Goal: Transaction & Acquisition: Obtain resource

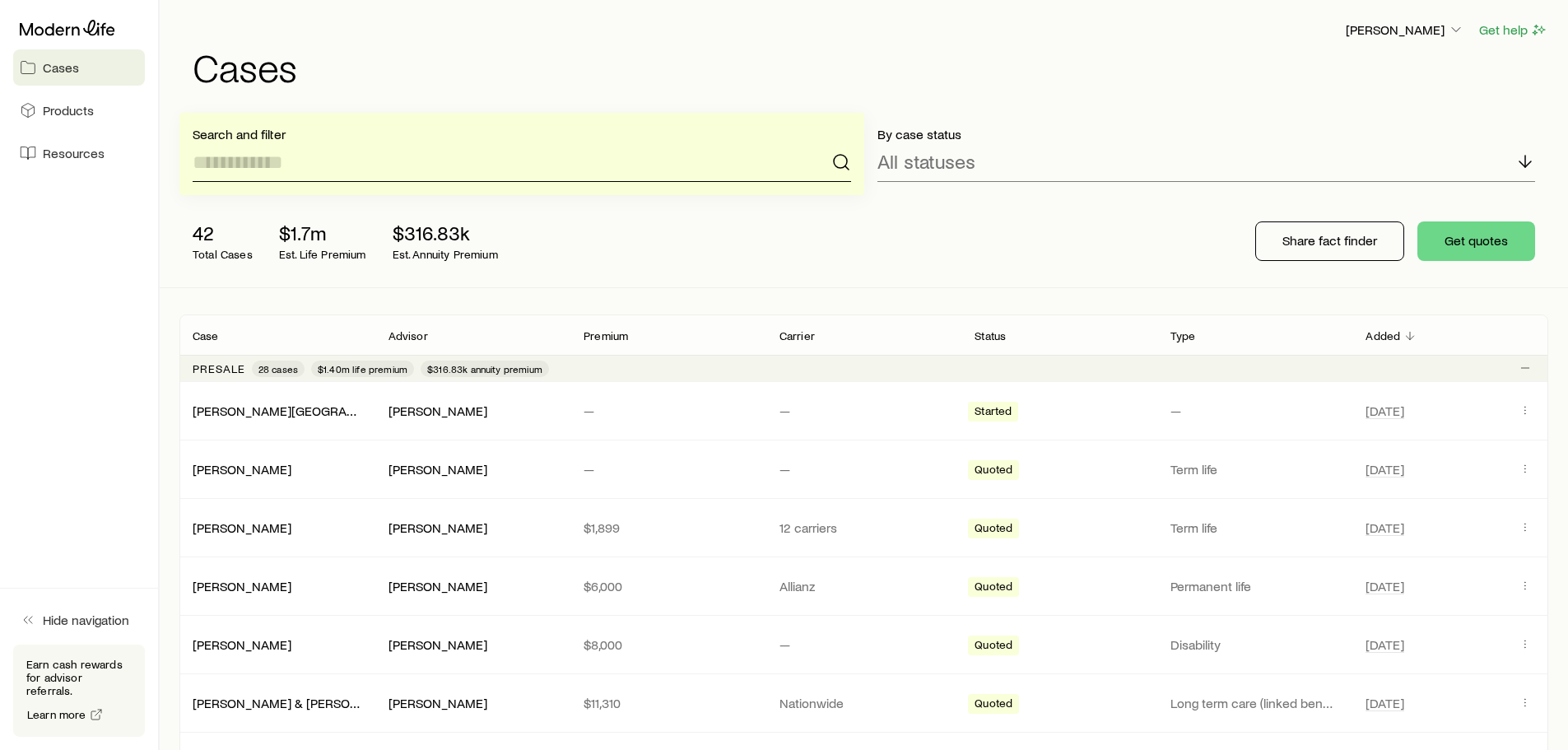
drag, startPoint x: 398, startPoint y: 638, endPoint x: 538, endPoint y: 146, distance: 511.5
click at [537, 146] on input at bounding box center [522, 162] width 659 height 40
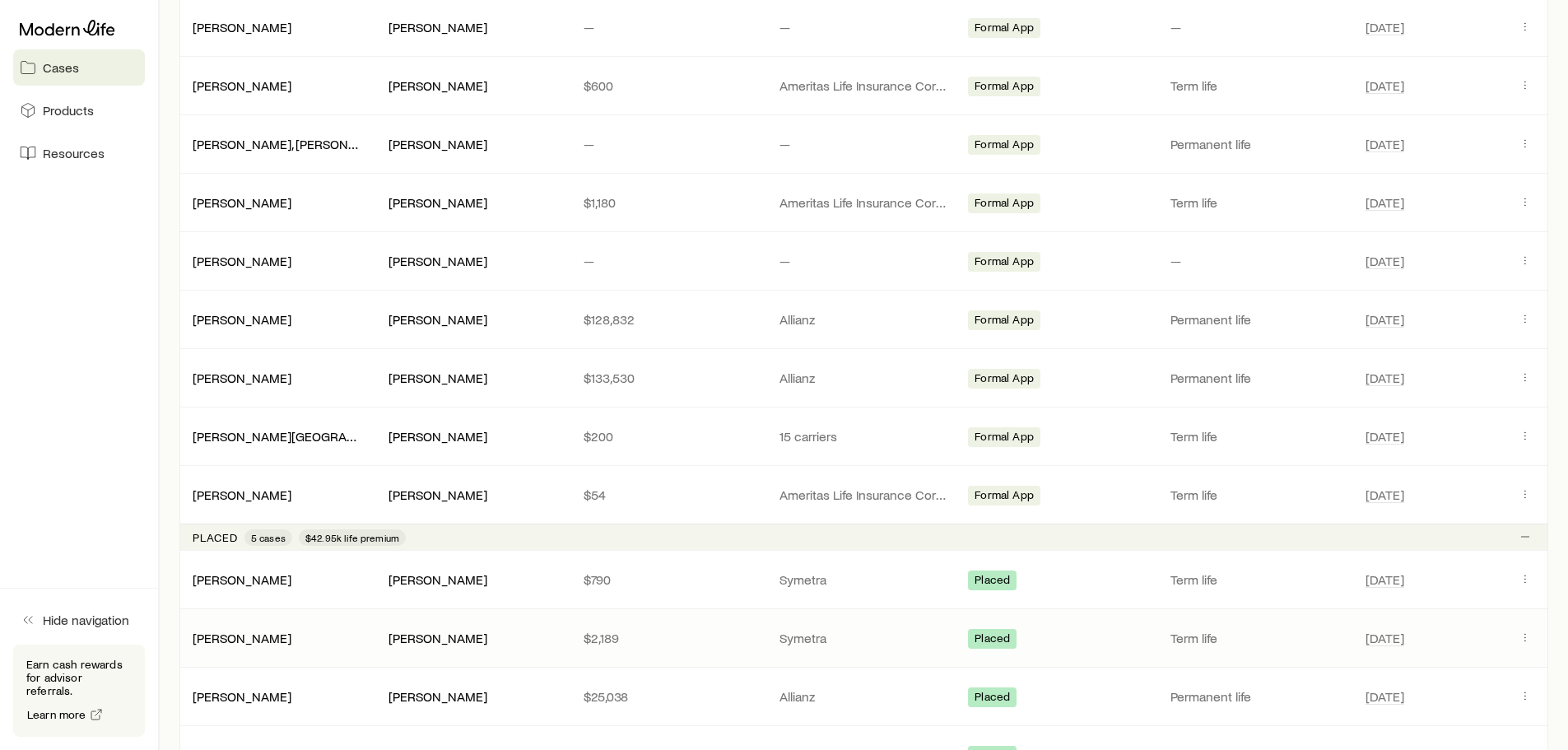
scroll to position [1563, 0]
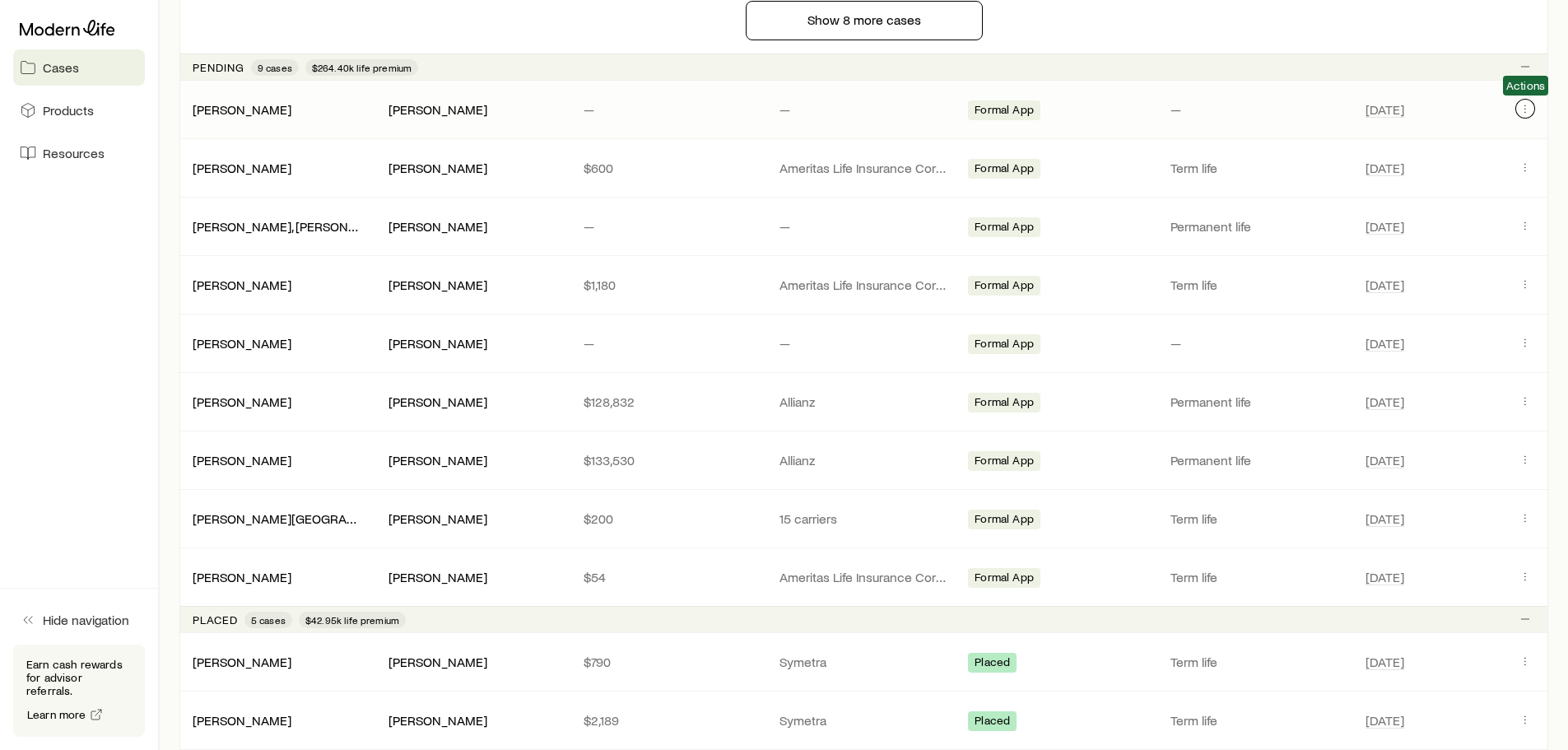
click at [1525, 106] on icon "Client cases" at bounding box center [1526, 109] width 13 height 13
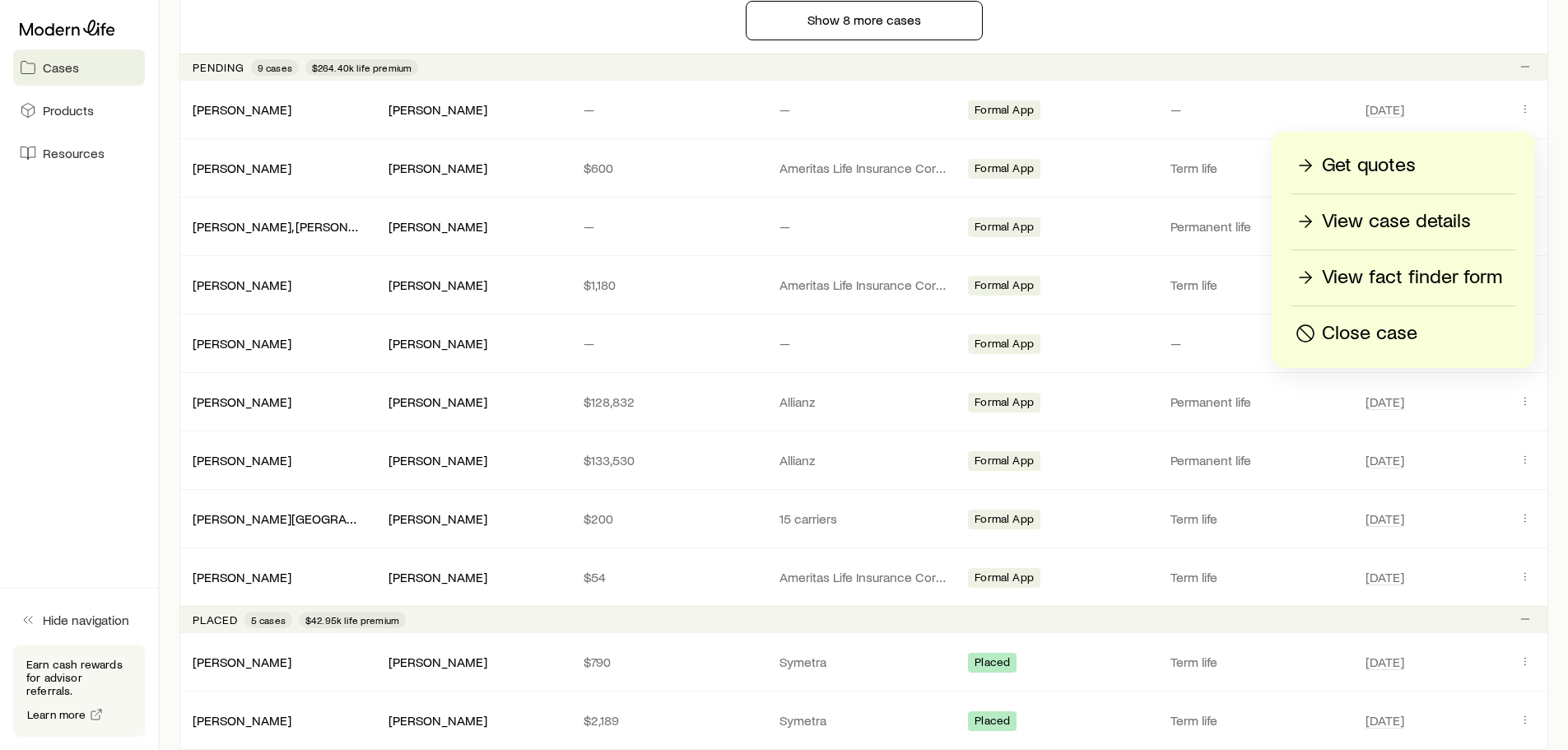
click at [1363, 225] on p "View case details" at bounding box center [1396, 221] width 149 height 27
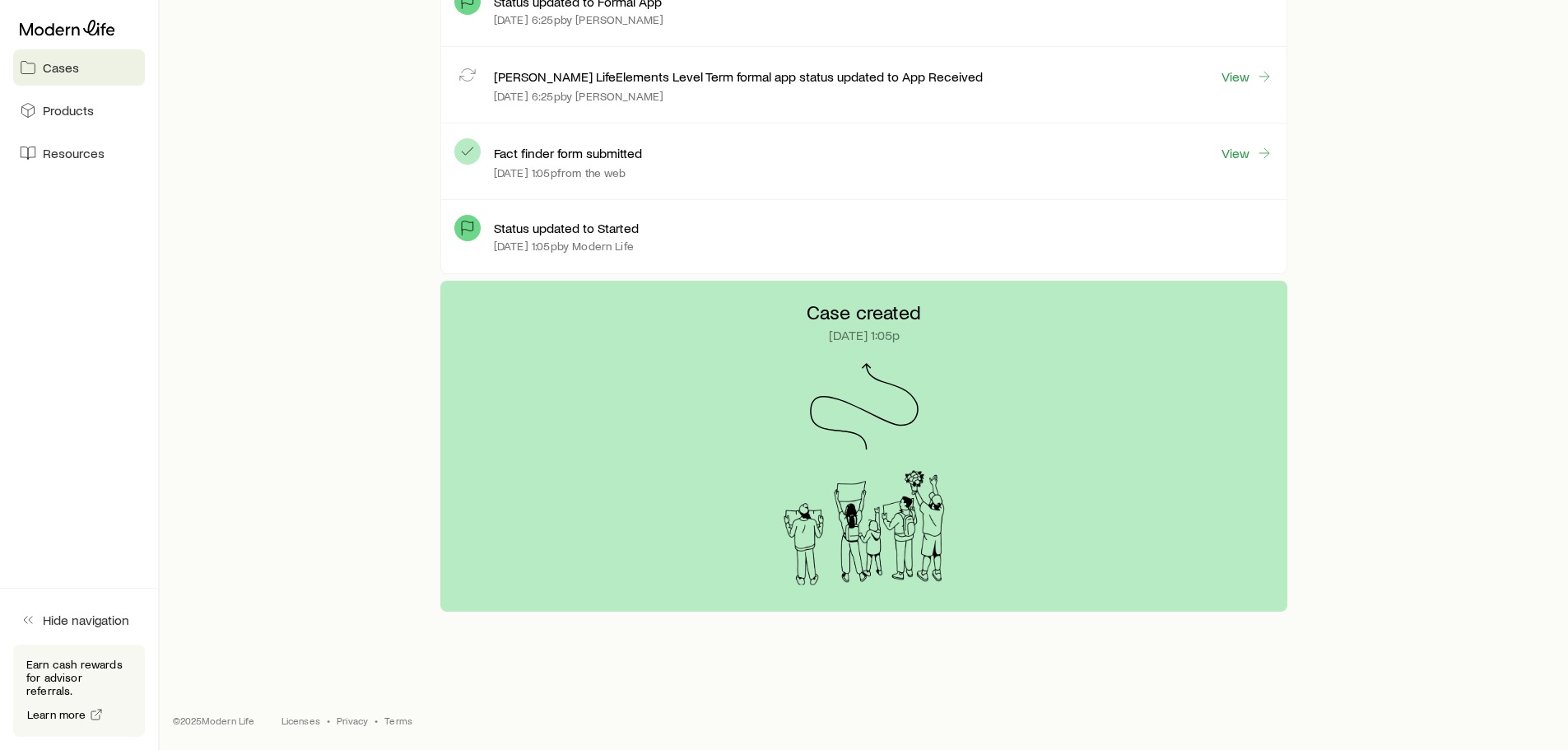
scroll to position [256, 0]
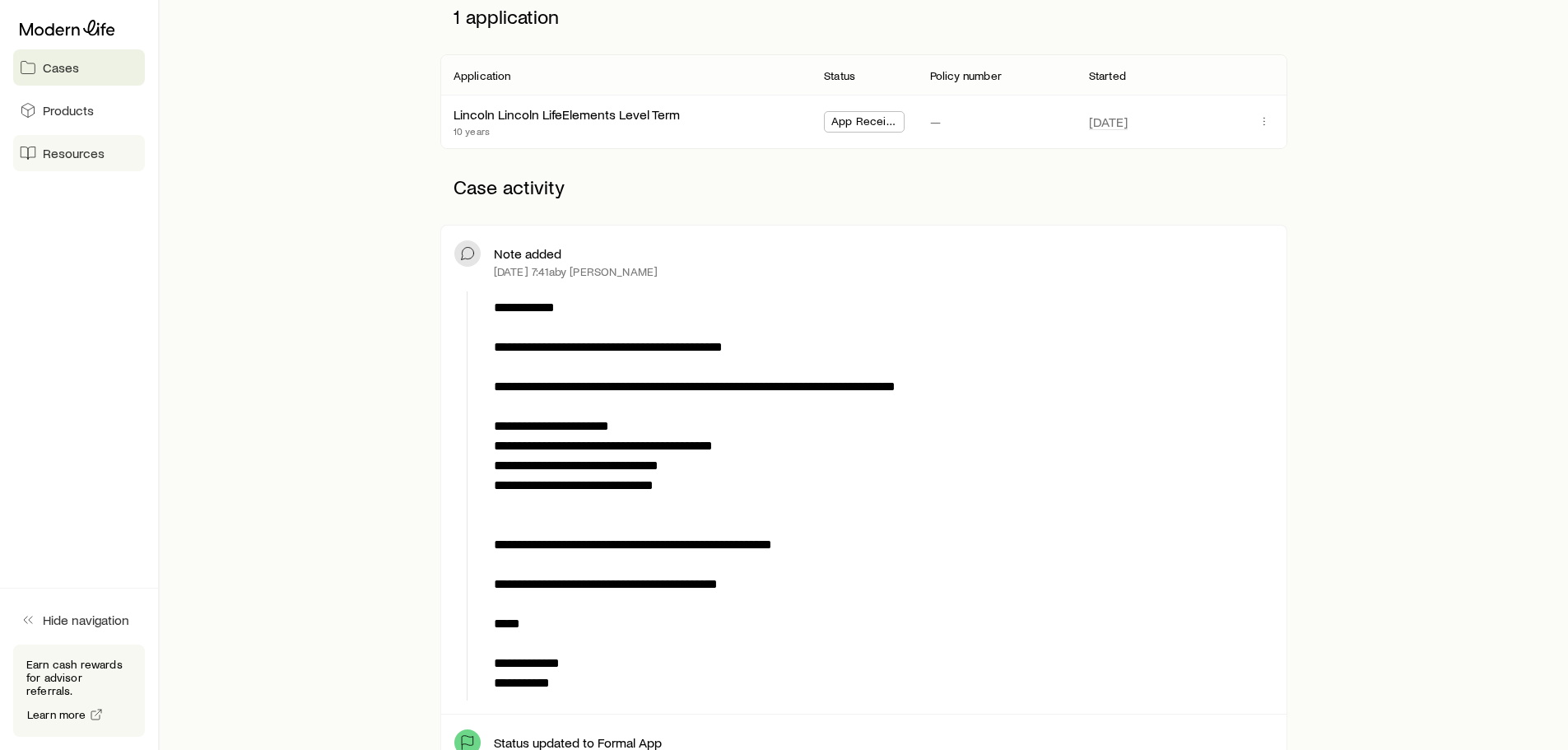
click at [99, 161] on link "Resources" at bounding box center [79, 153] width 131 height 37
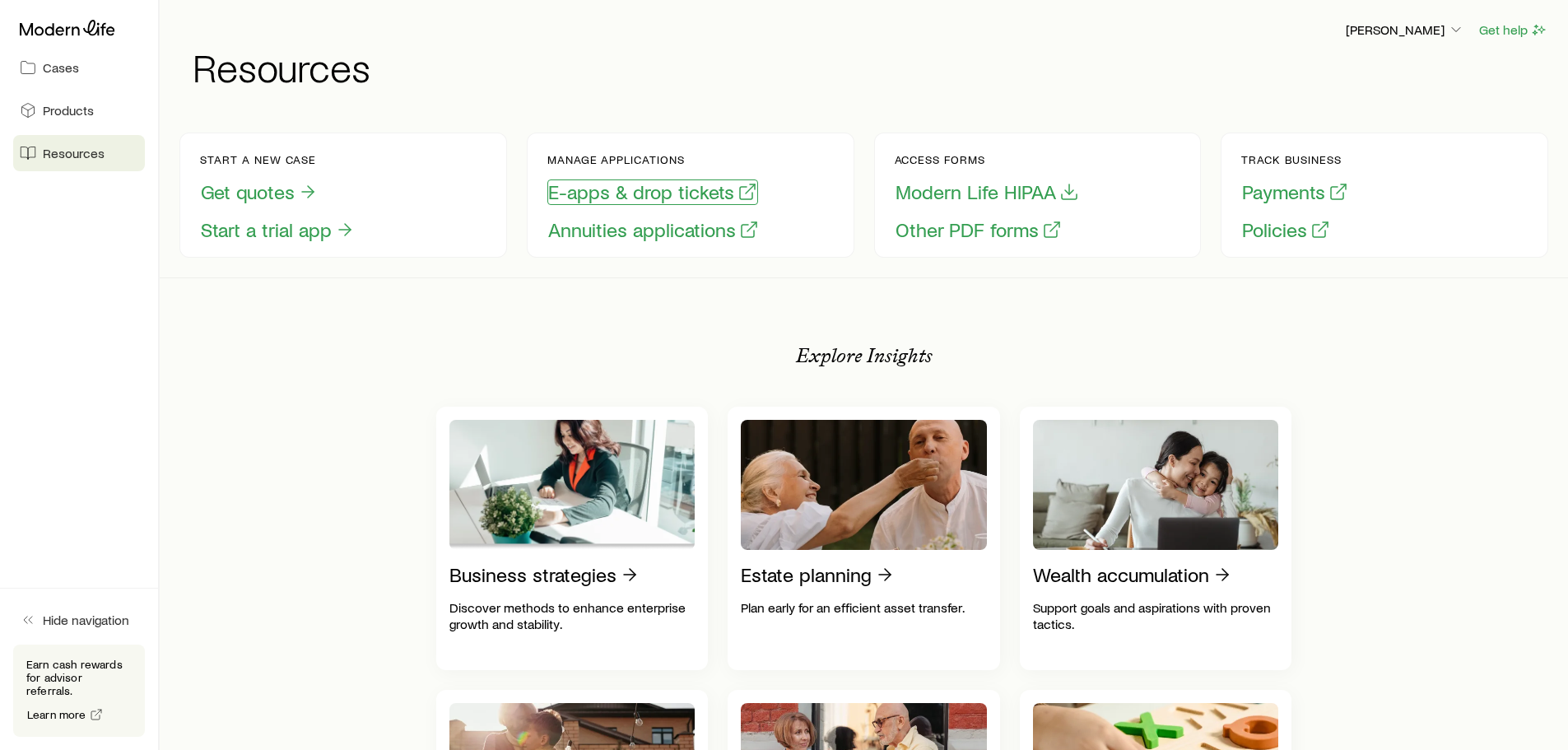
click at [552, 198] on button "E-apps & drop tickets" at bounding box center [652, 192] width 210 height 26
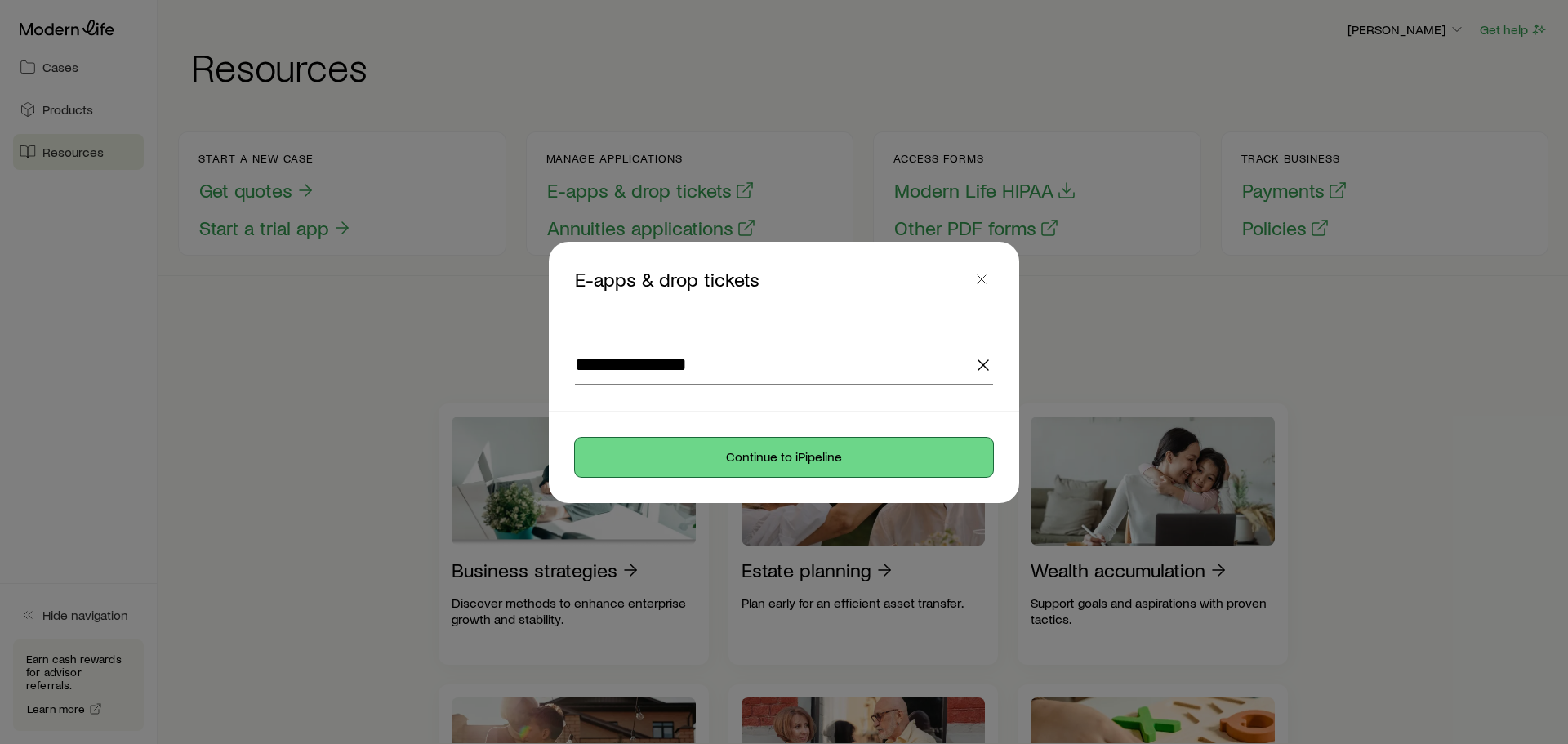
click at [691, 450] on button "Continue to iPipeline" at bounding box center [784, 457] width 418 height 40
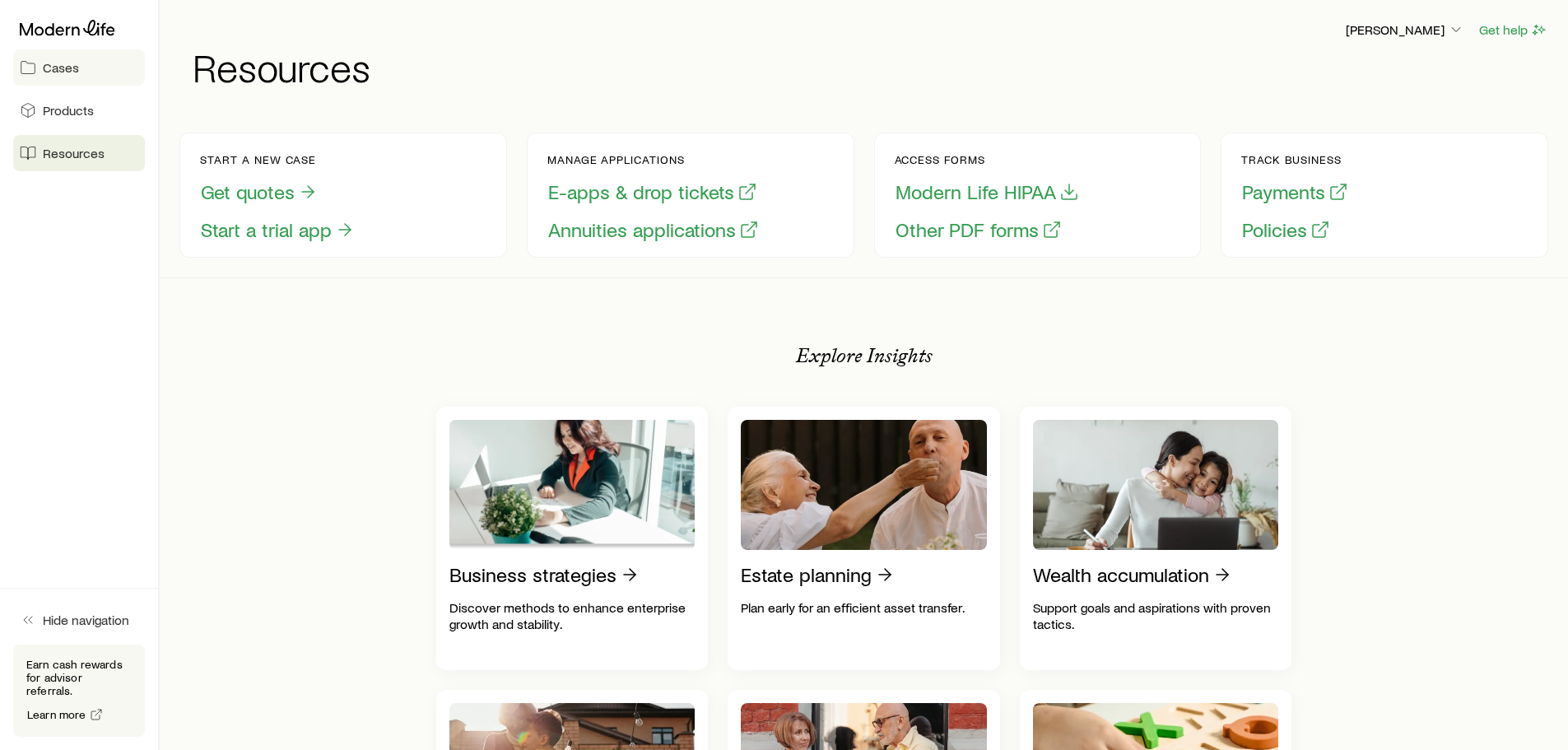
click at [90, 77] on link "Cases" at bounding box center [79, 67] width 131 height 37
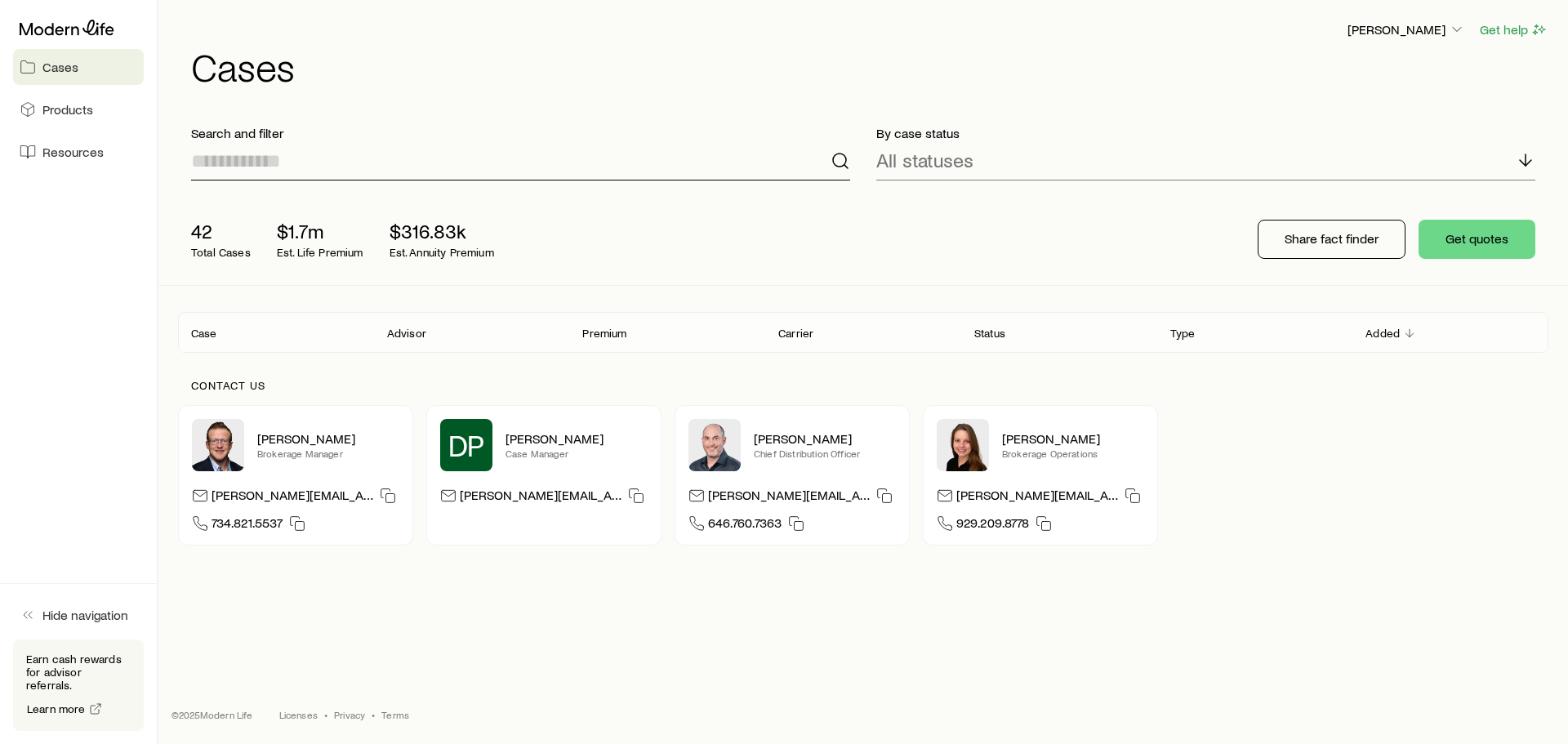
click at [278, 168] on input at bounding box center [521, 161] width 659 height 40
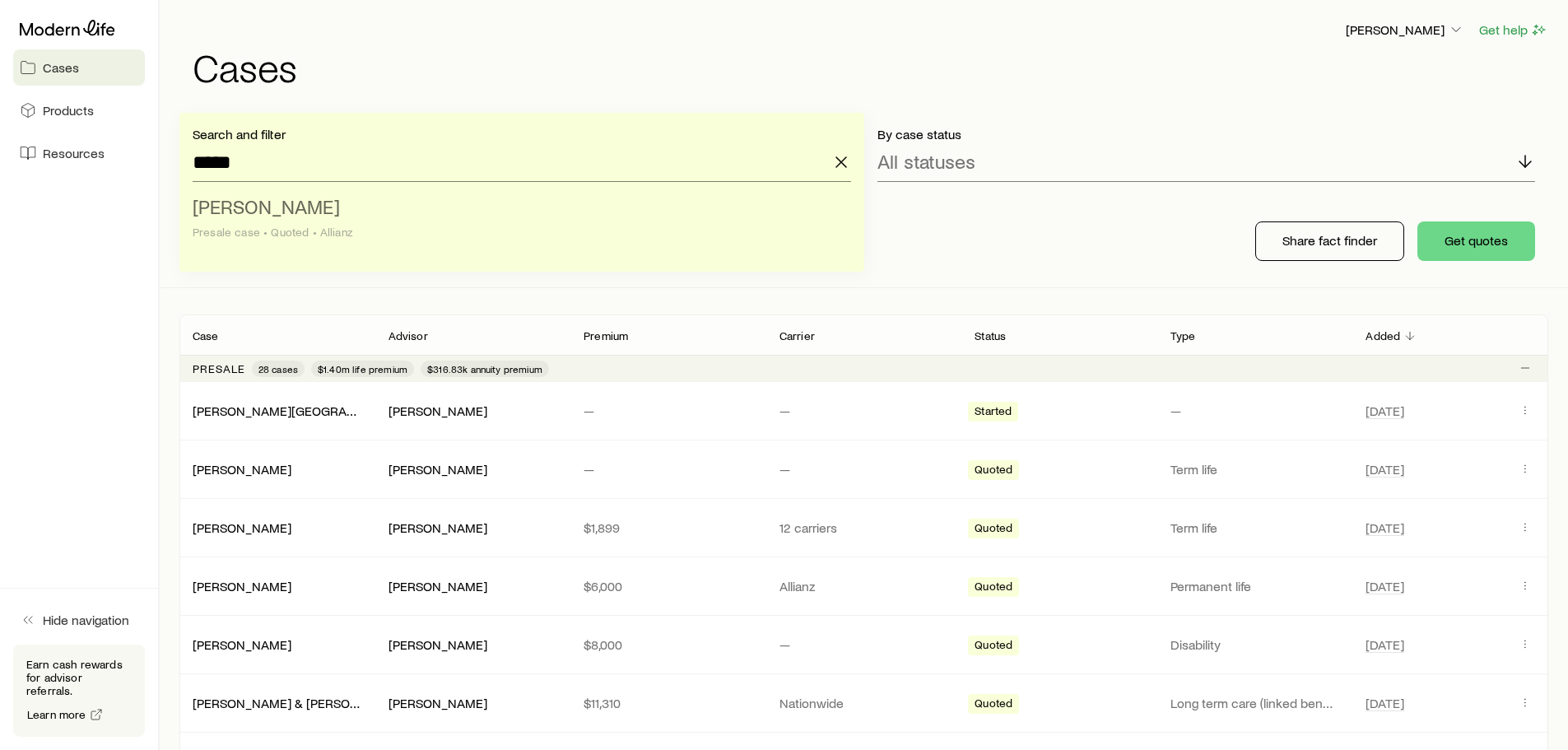
click at [279, 209] on span "[PERSON_NAME]" at bounding box center [266, 206] width 147 height 24
type input "**********"
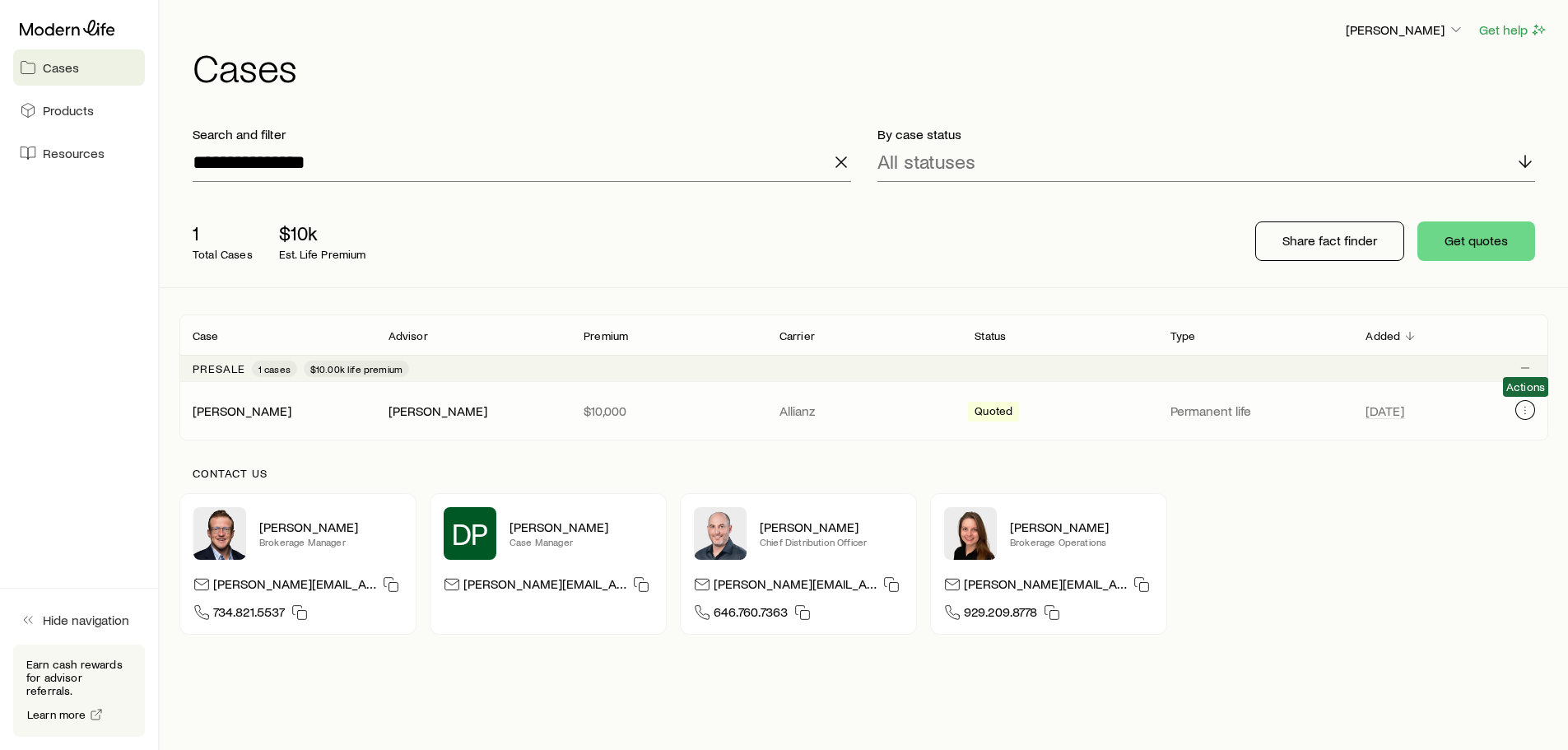
click at [1526, 413] on icon "Client cases" at bounding box center [1526, 413] width 1 height 1
click at [90, 155] on span "Resources" at bounding box center [73, 153] width 62 height 17
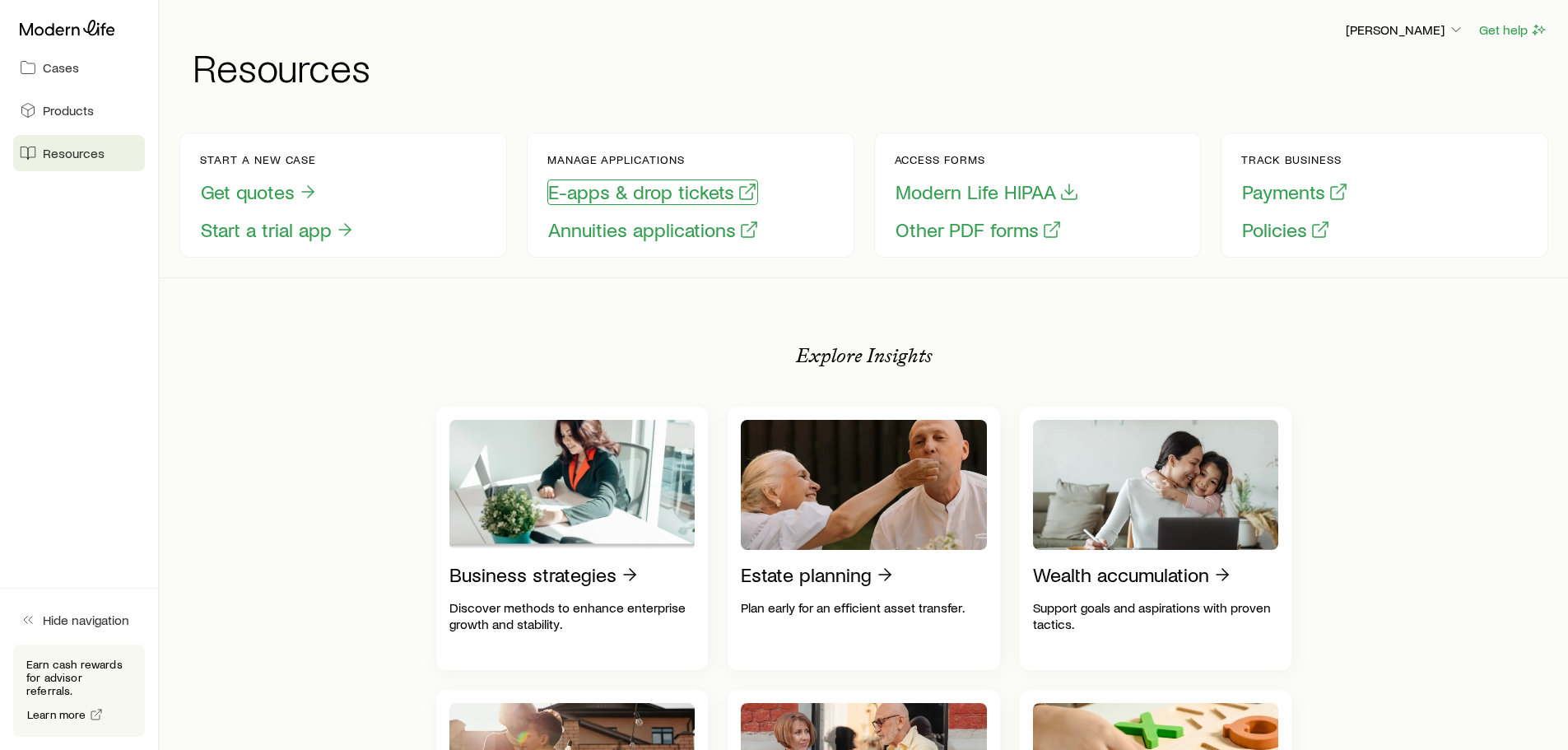
click at [590, 190] on button "E-apps & drop tickets" at bounding box center [652, 192] width 210 height 26
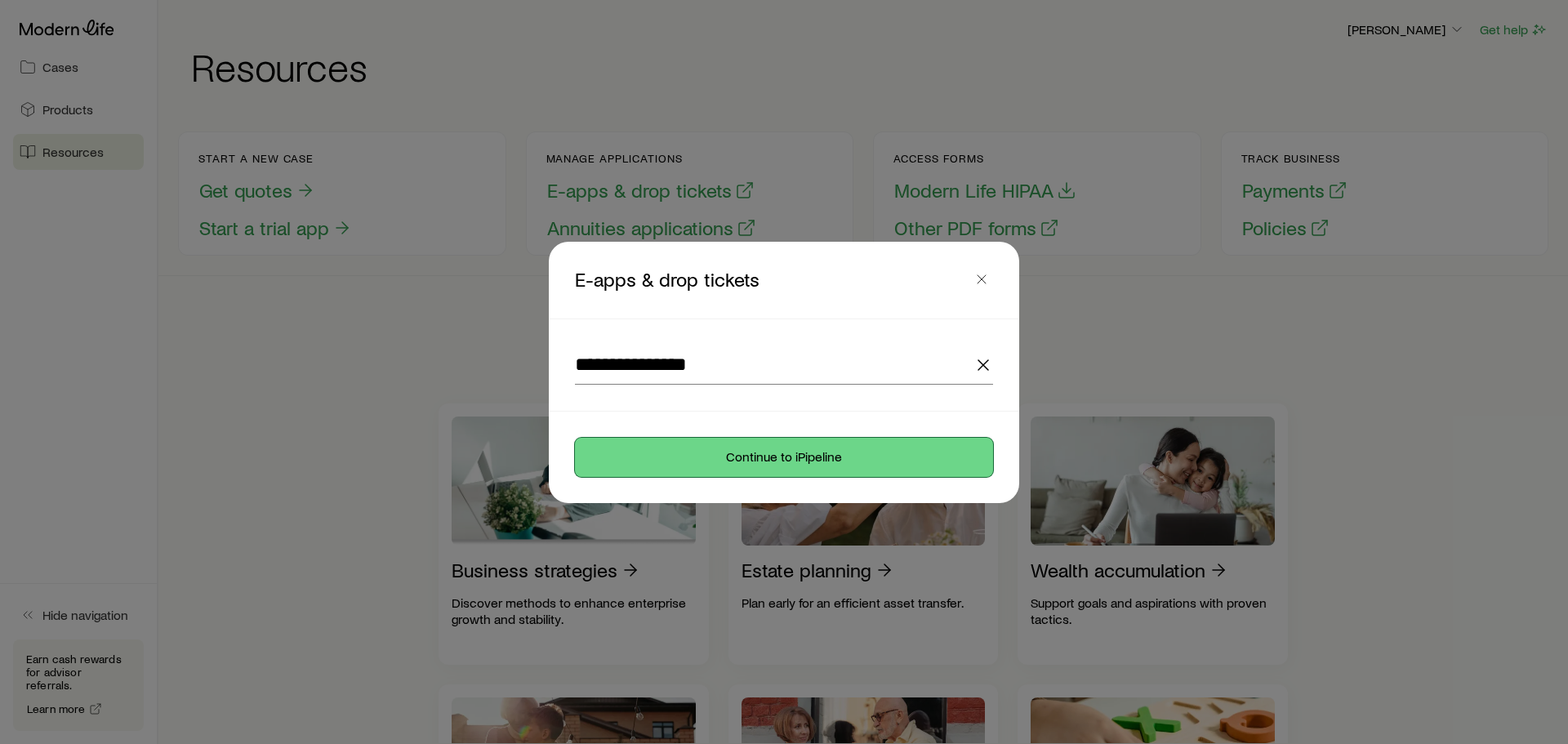
click at [675, 463] on button "Continue to iPipeline" at bounding box center [784, 457] width 418 height 40
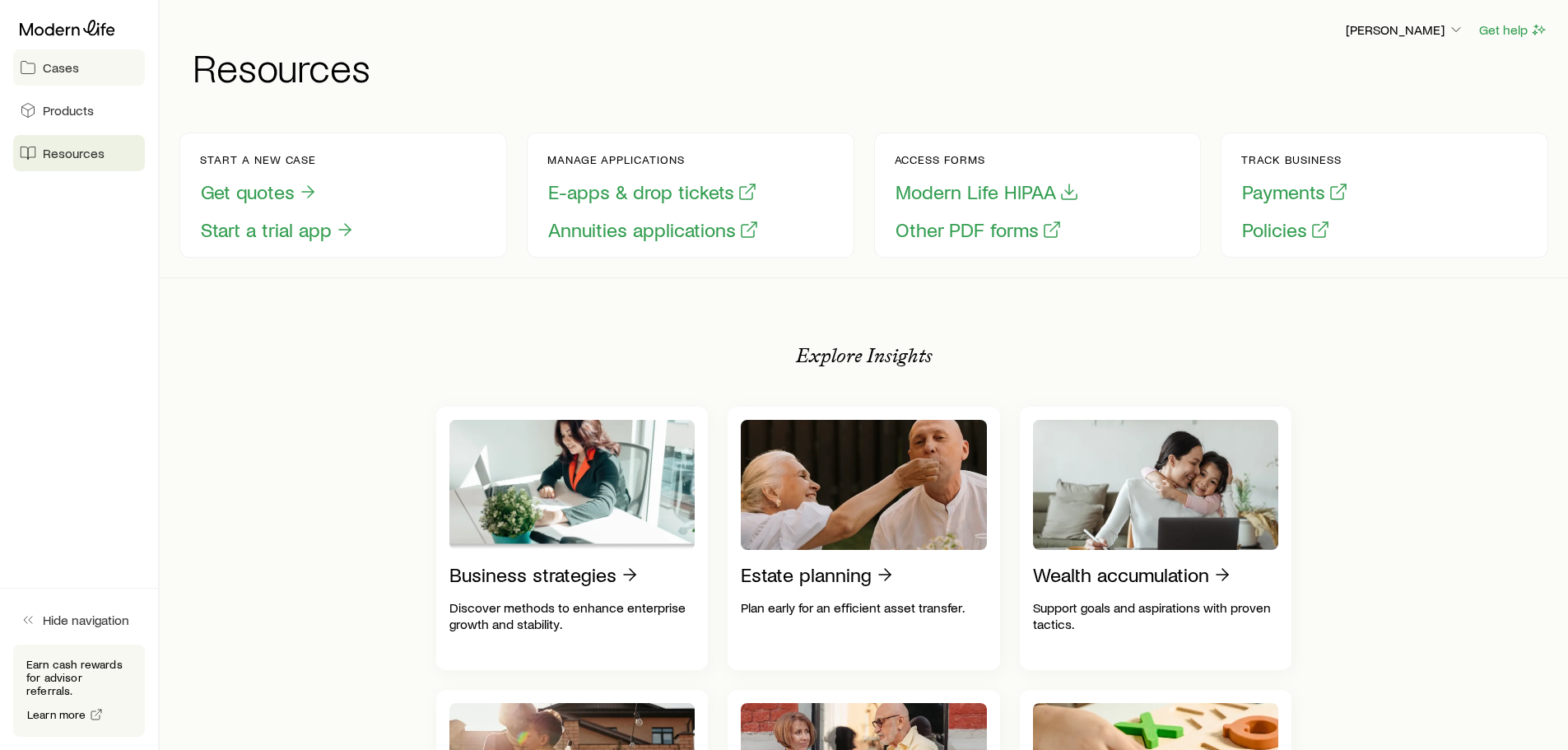
click at [85, 66] on link "Cases" at bounding box center [79, 67] width 131 height 37
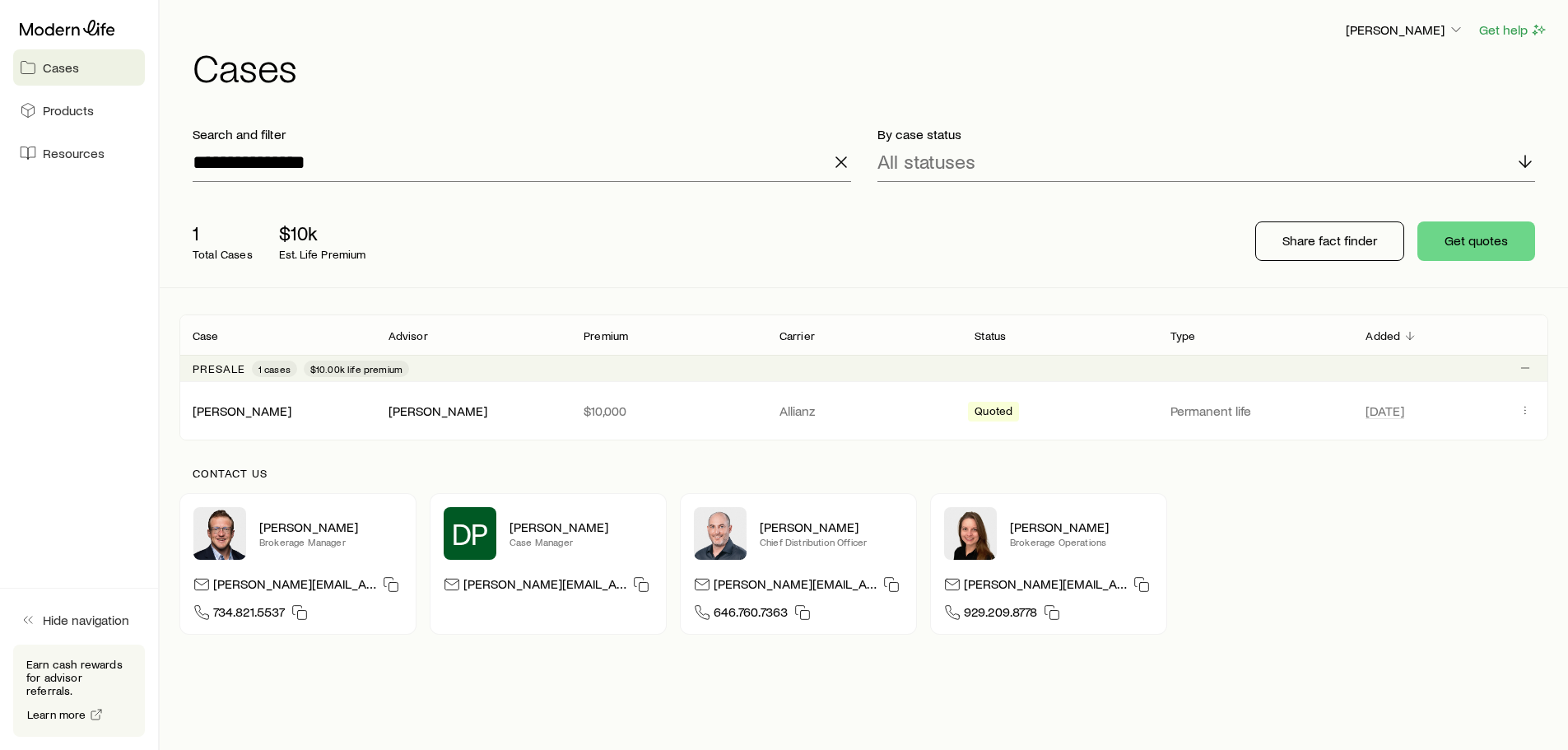
click at [85, 66] on link "Cases" at bounding box center [79, 67] width 131 height 37
click at [1526, 410] on icon "Client cases" at bounding box center [1526, 410] width 1 height 1
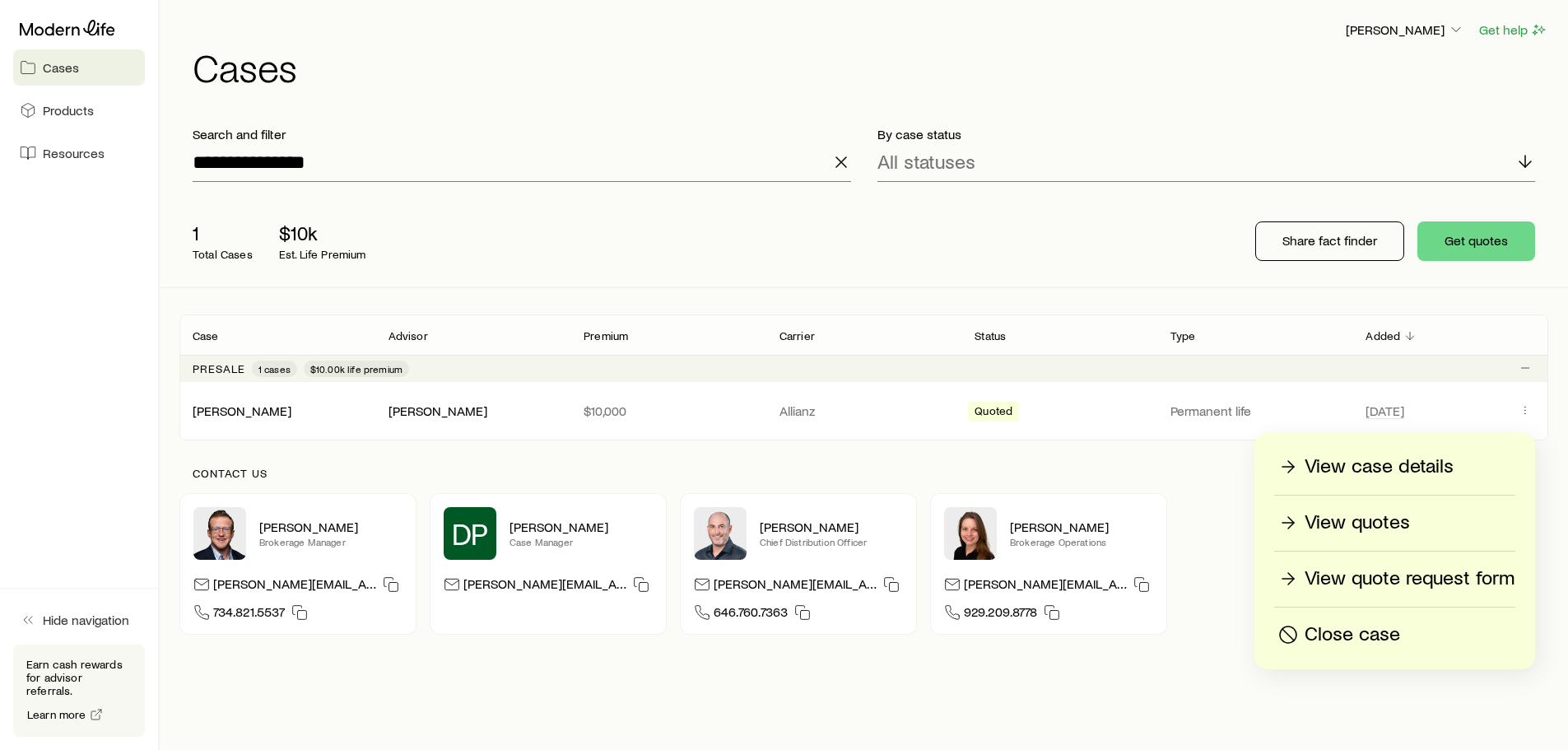
click at [1345, 516] on p "View quotes" at bounding box center [1358, 523] width 106 height 27
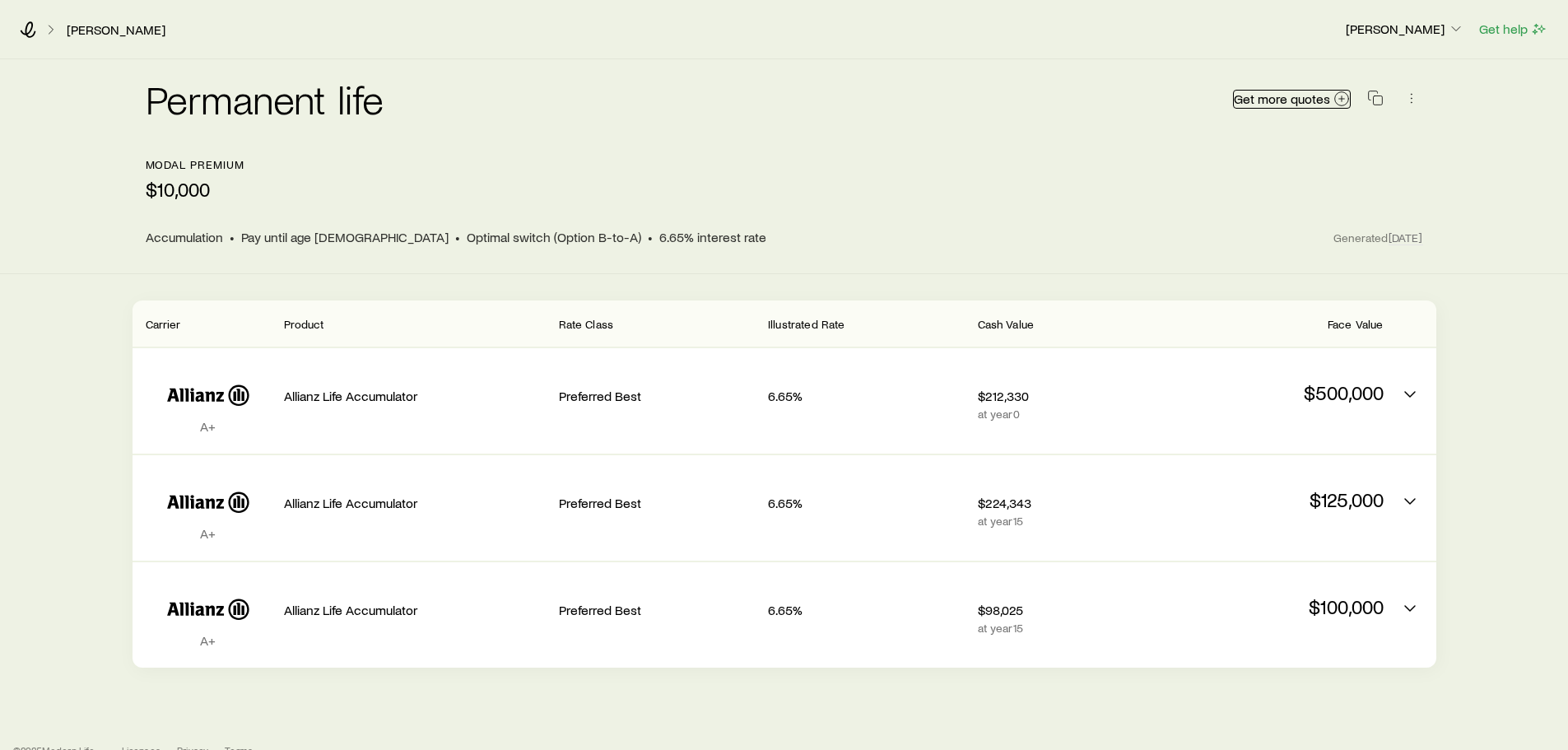
click at [1343, 101] on icon at bounding box center [1342, 99] width 17 height 17
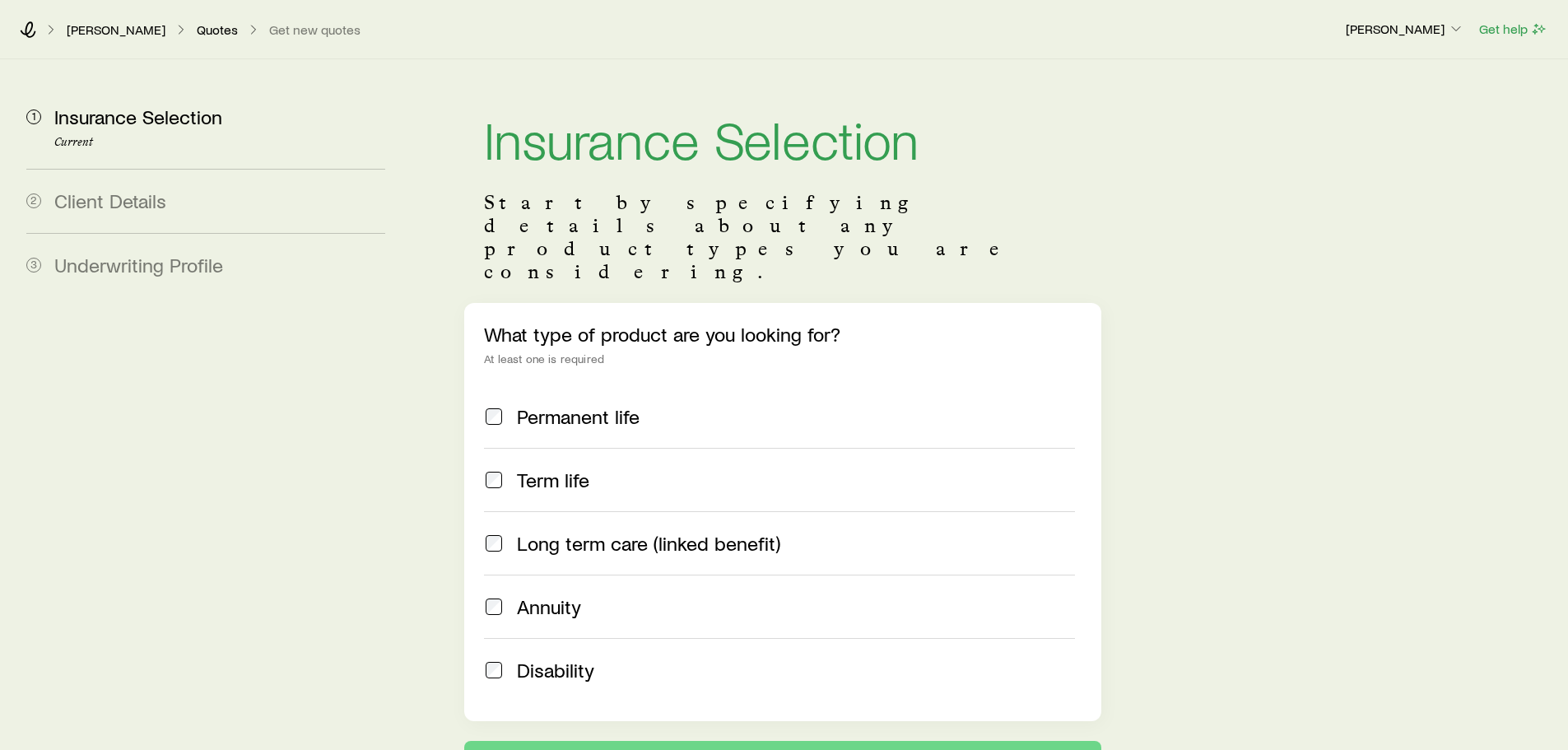
click at [529, 468] on span "Term life" at bounding box center [553, 480] width 72 height 23
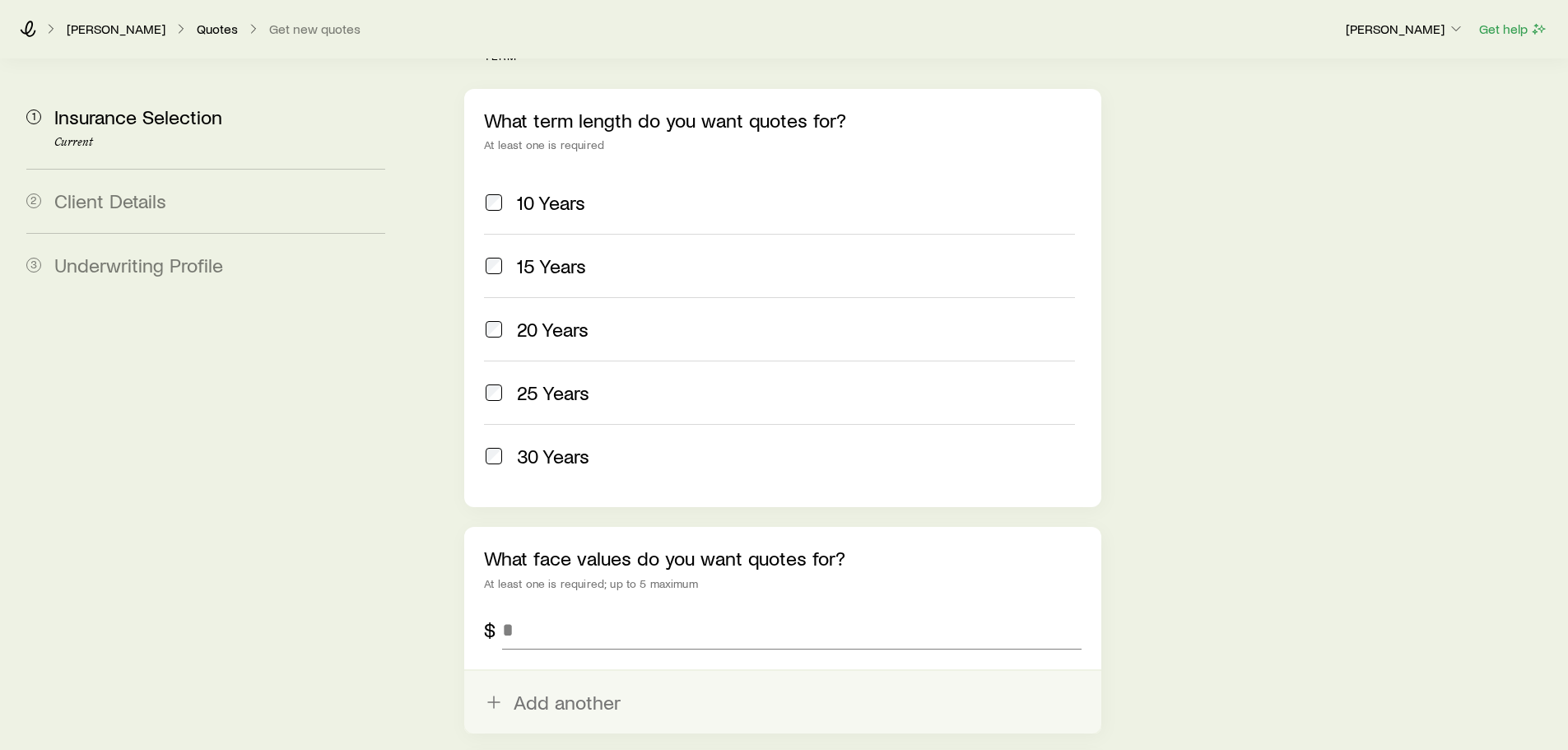
scroll to position [741, 0]
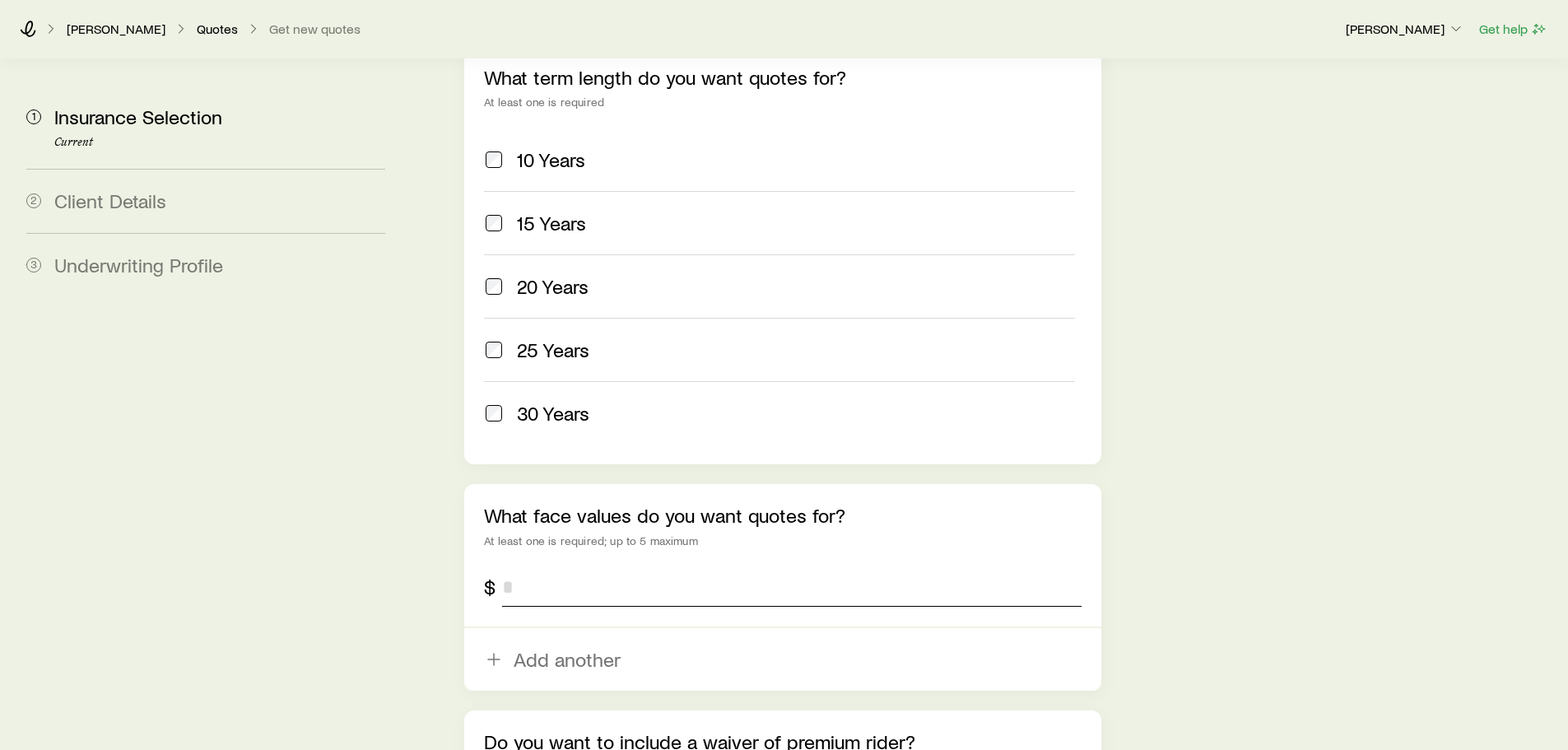
click at [573, 567] on input "tel" at bounding box center [792, 587] width 579 height 40
type input "*******"
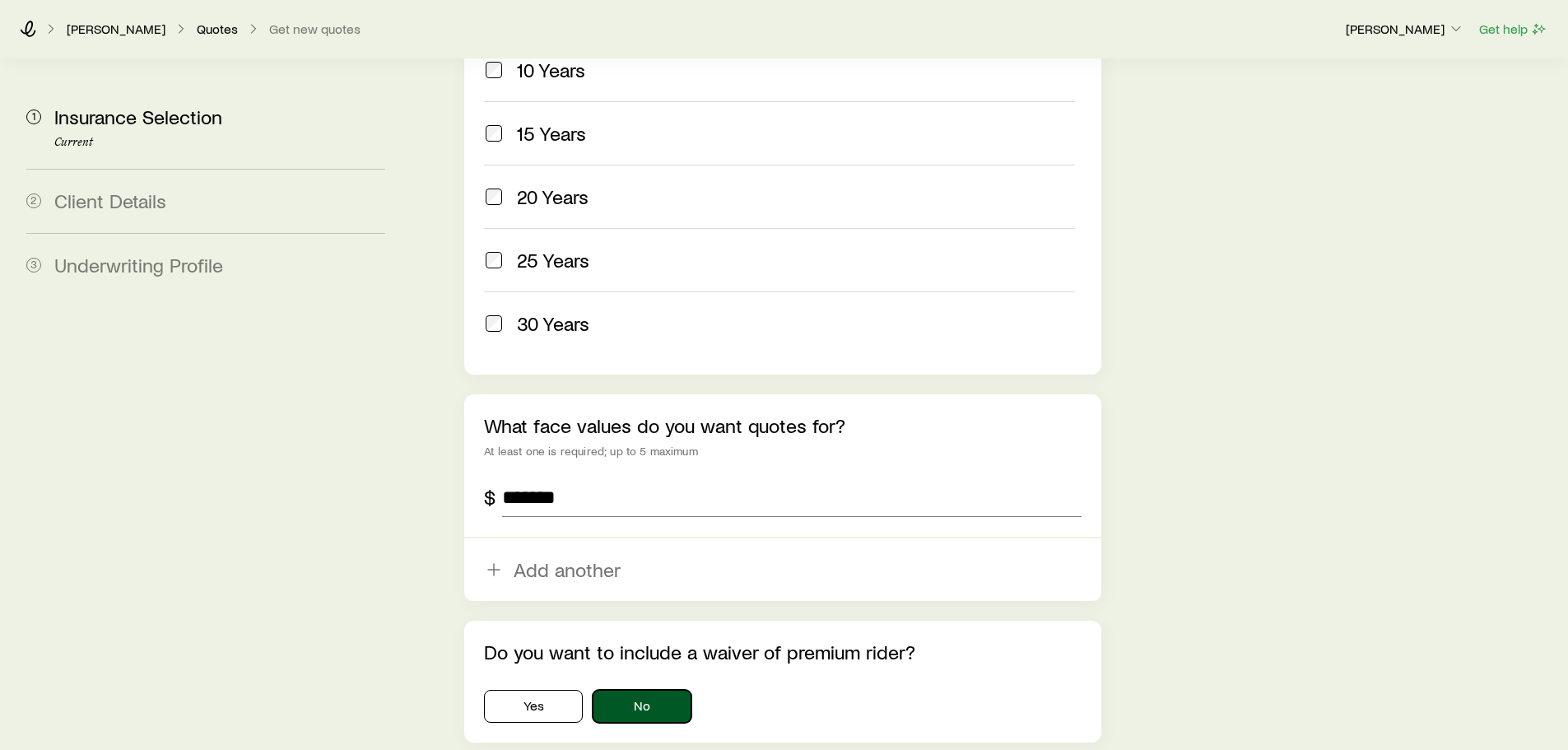
scroll to position [948, 0]
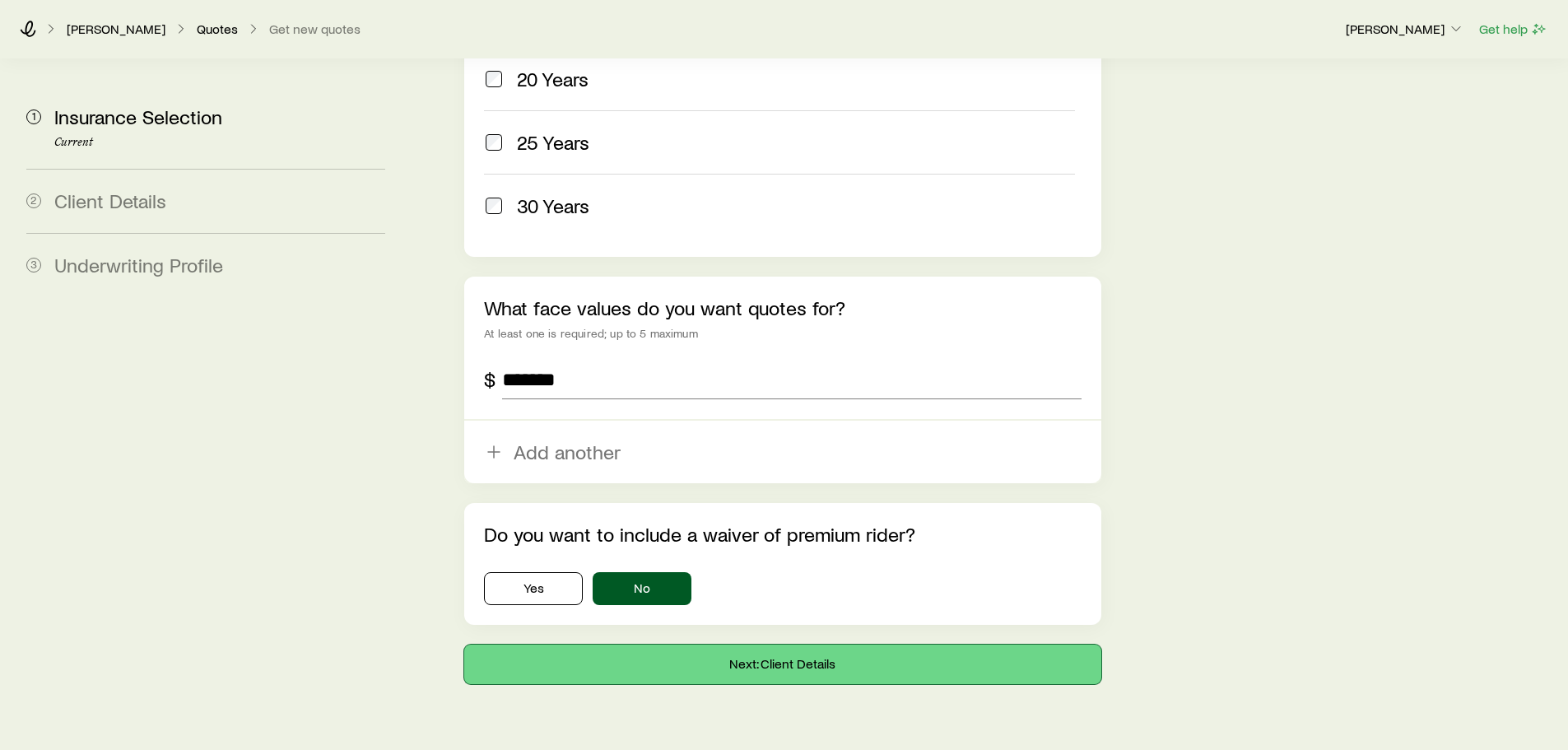
click at [641, 644] on button "Next: Client Details" at bounding box center [782, 664] width 636 height 40
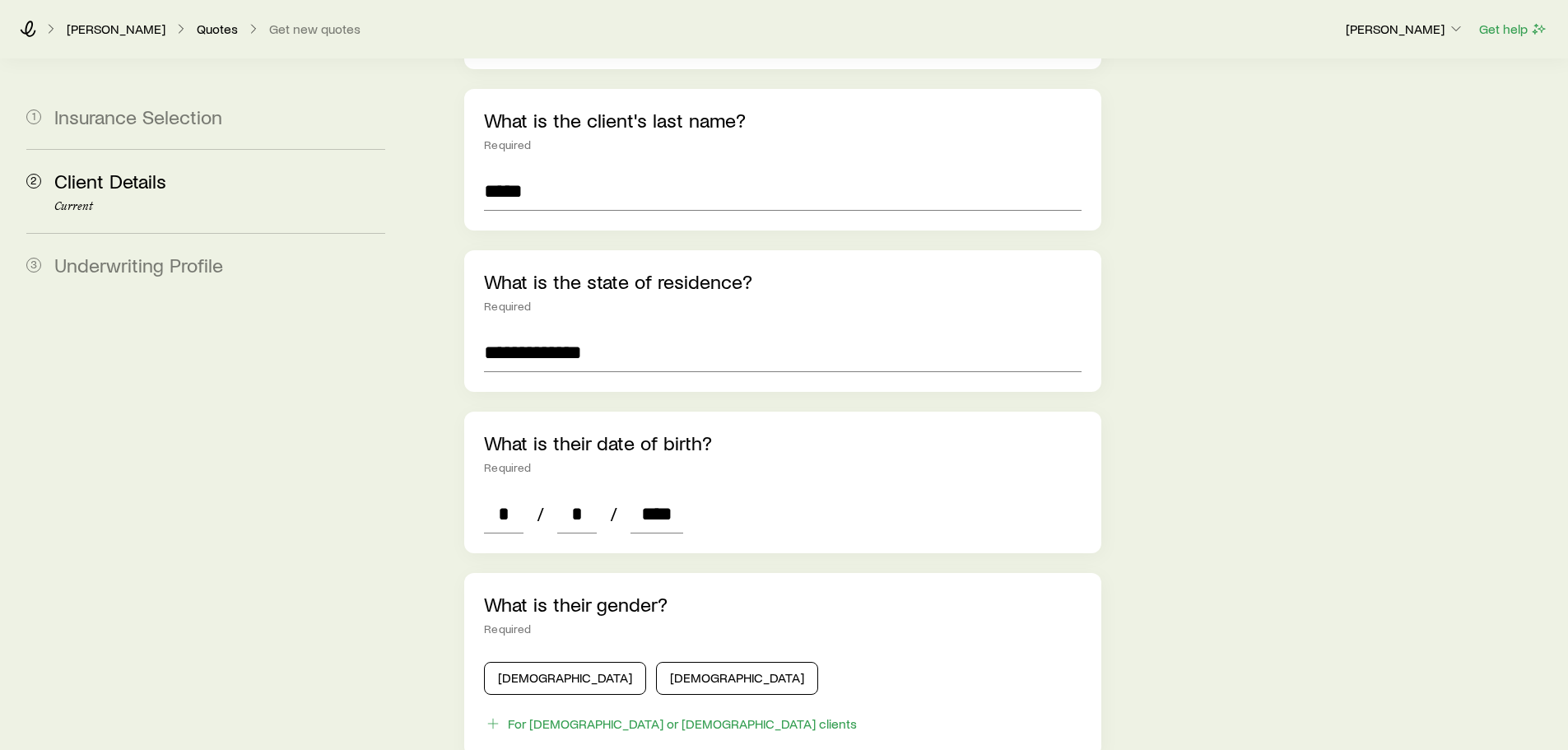
scroll to position [494, 0]
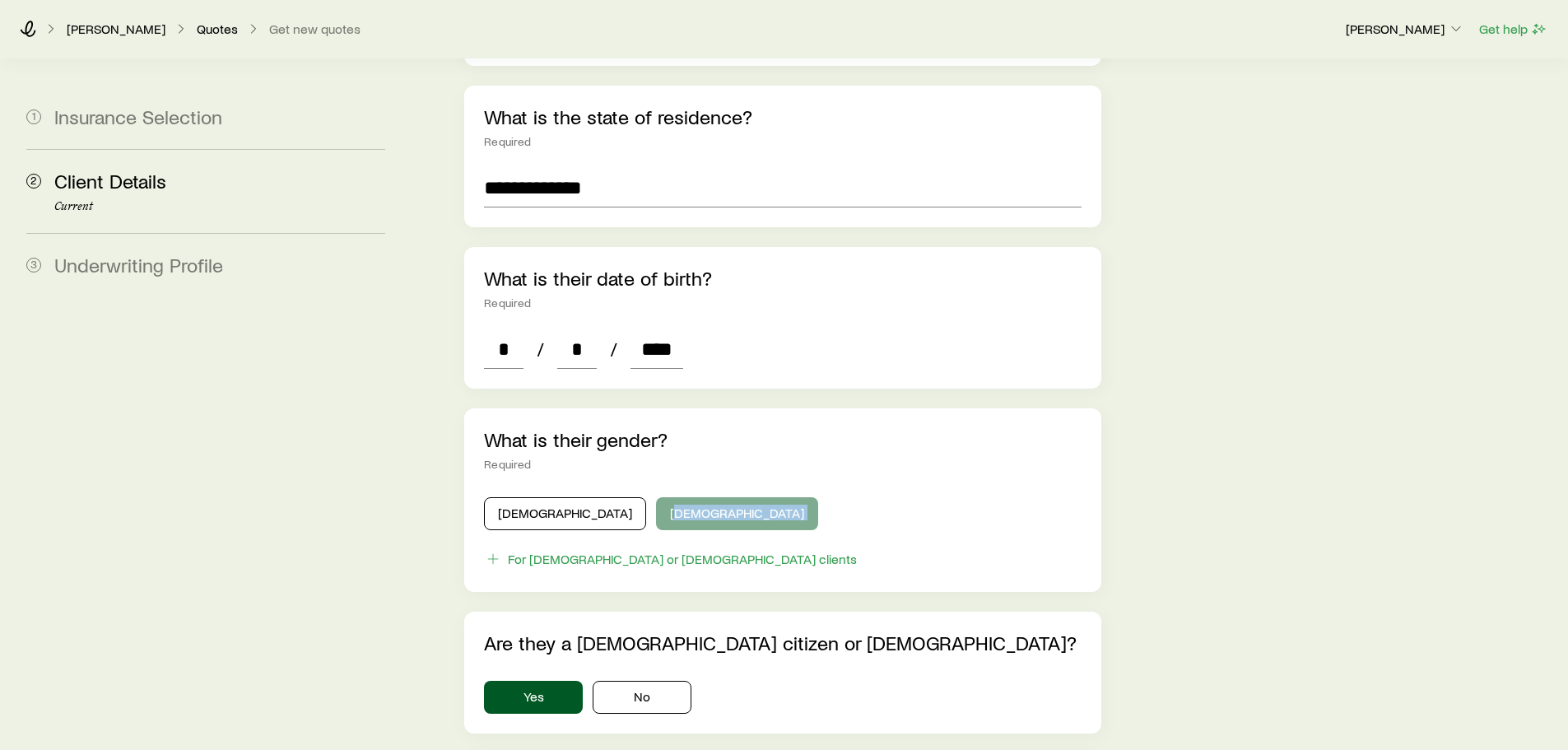
click at [631, 506] on div "What is their gender? Required [DEMOGRAPHIC_DATA] [DEMOGRAPHIC_DATA] For [DEMOG…" at bounding box center [782, 500] width 636 height 184
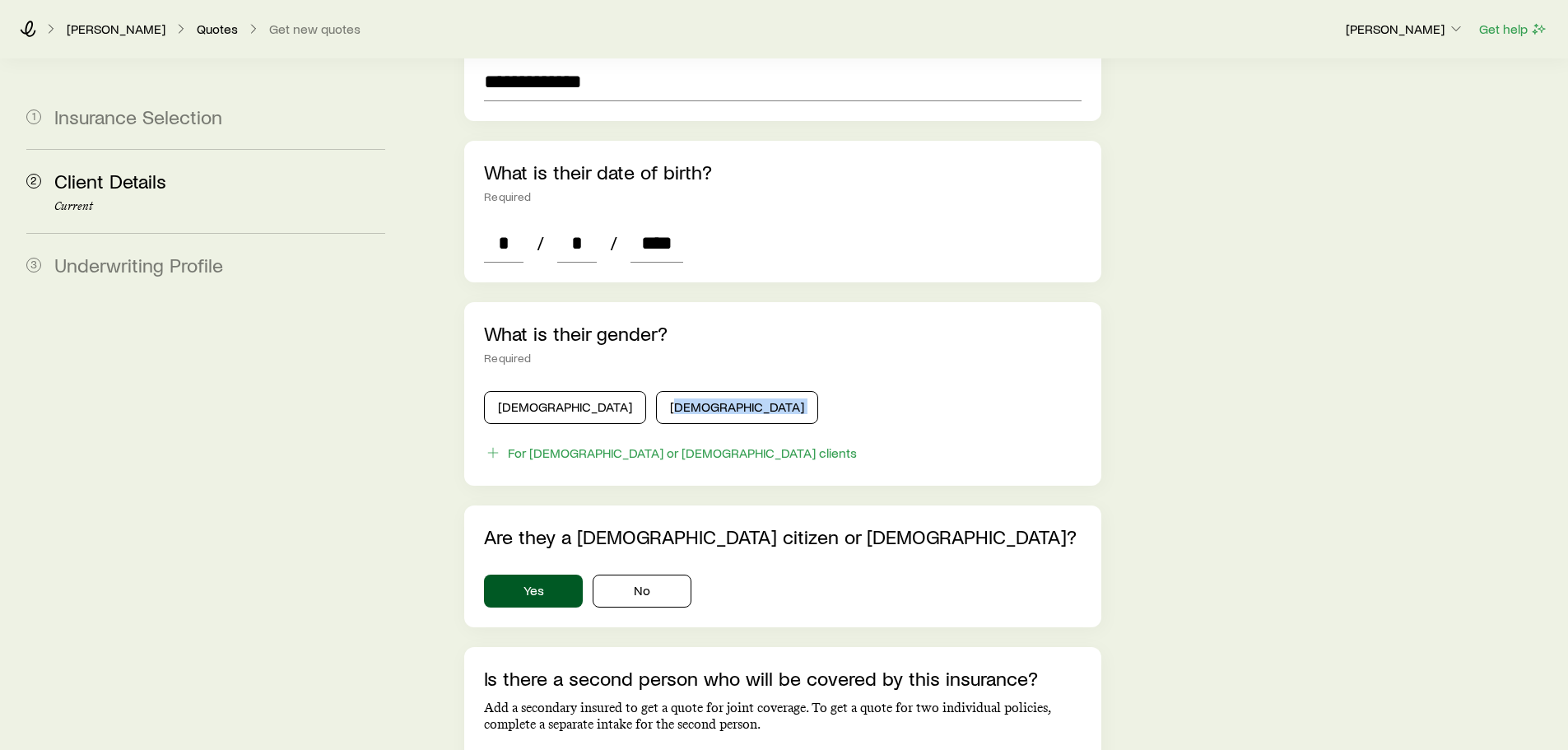
scroll to position [741, 0]
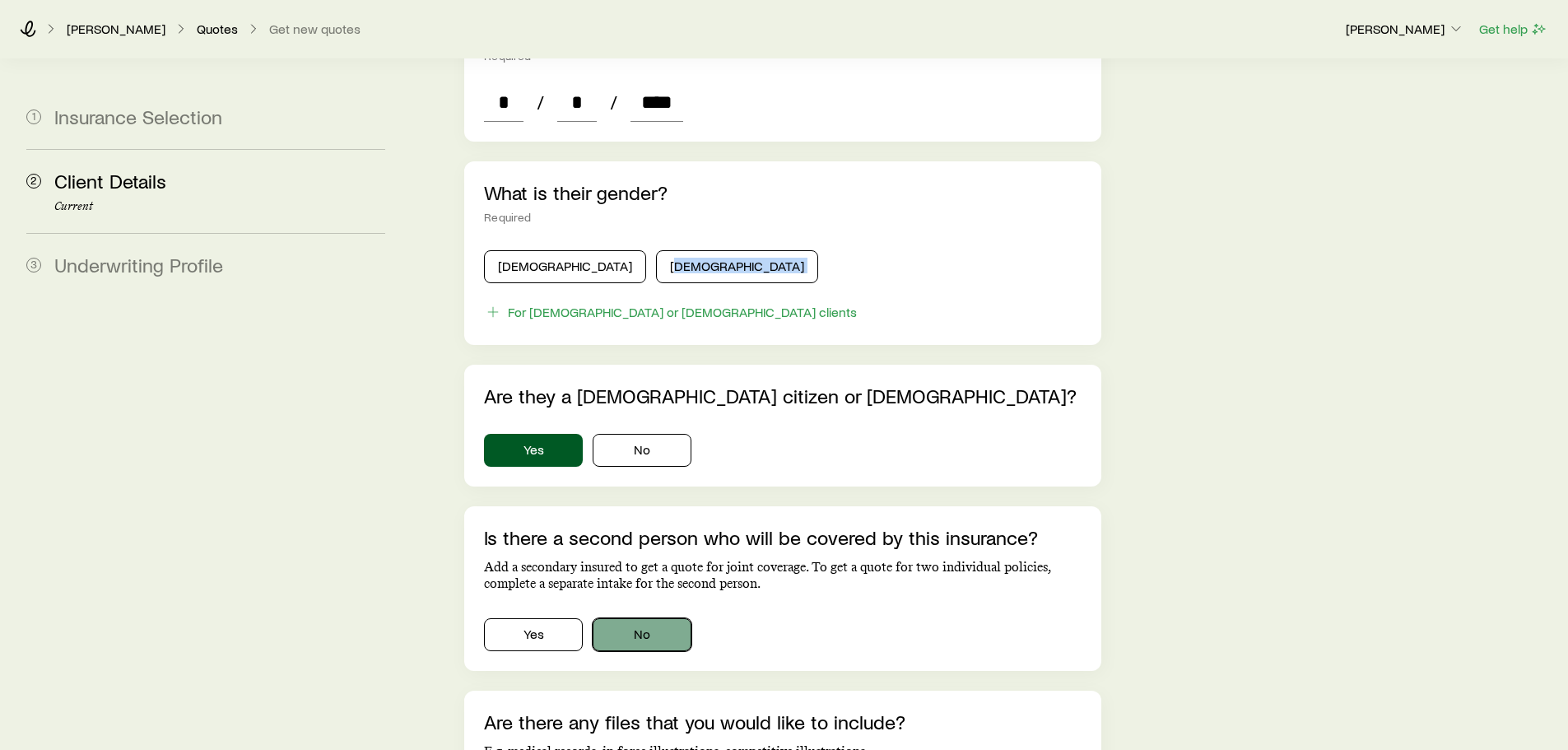
click at [619, 618] on button "No" at bounding box center [642, 634] width 99 height 33
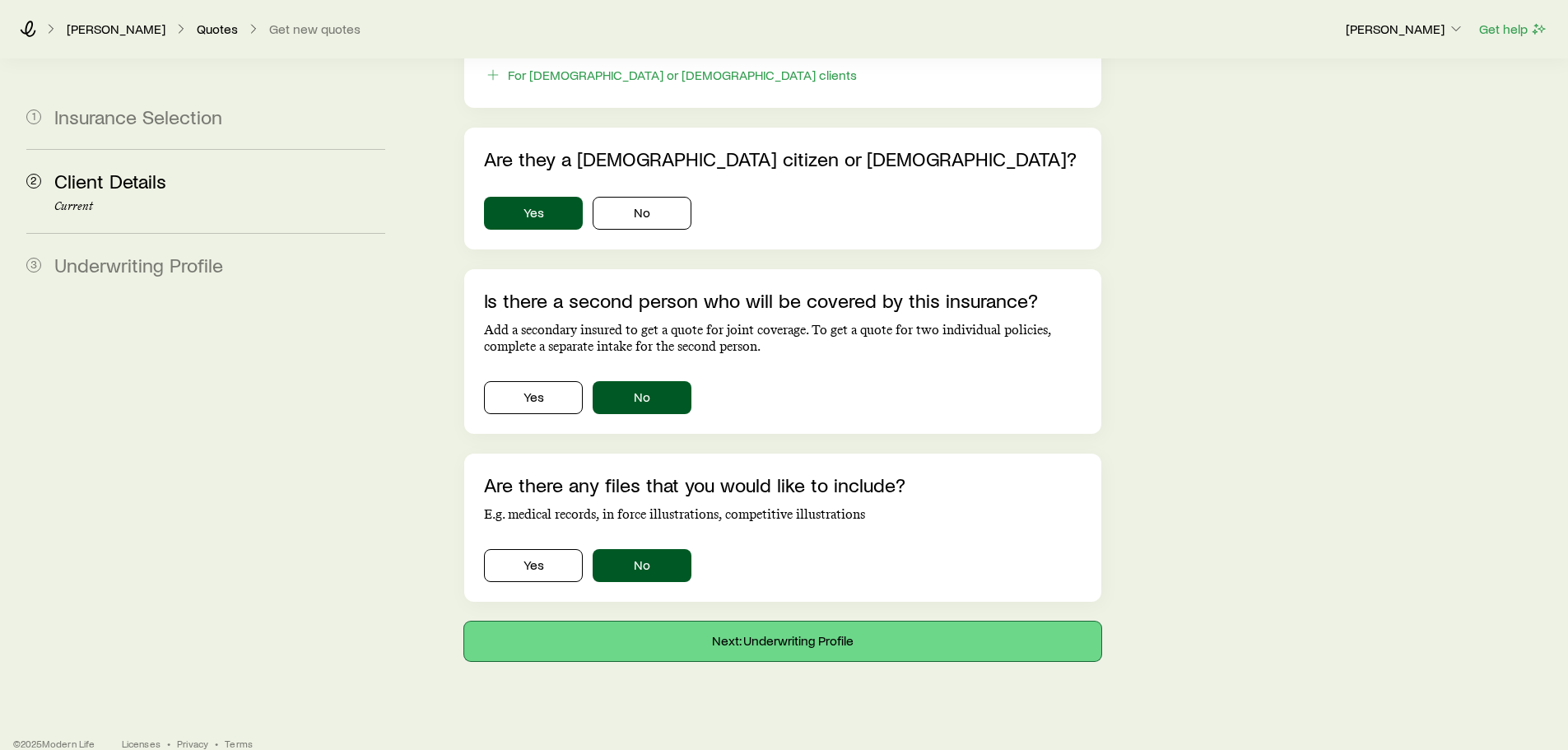
click at [633, 622] on button "Next: Underwriting Profile" at bounding box center [782, 641] width 636 height 40
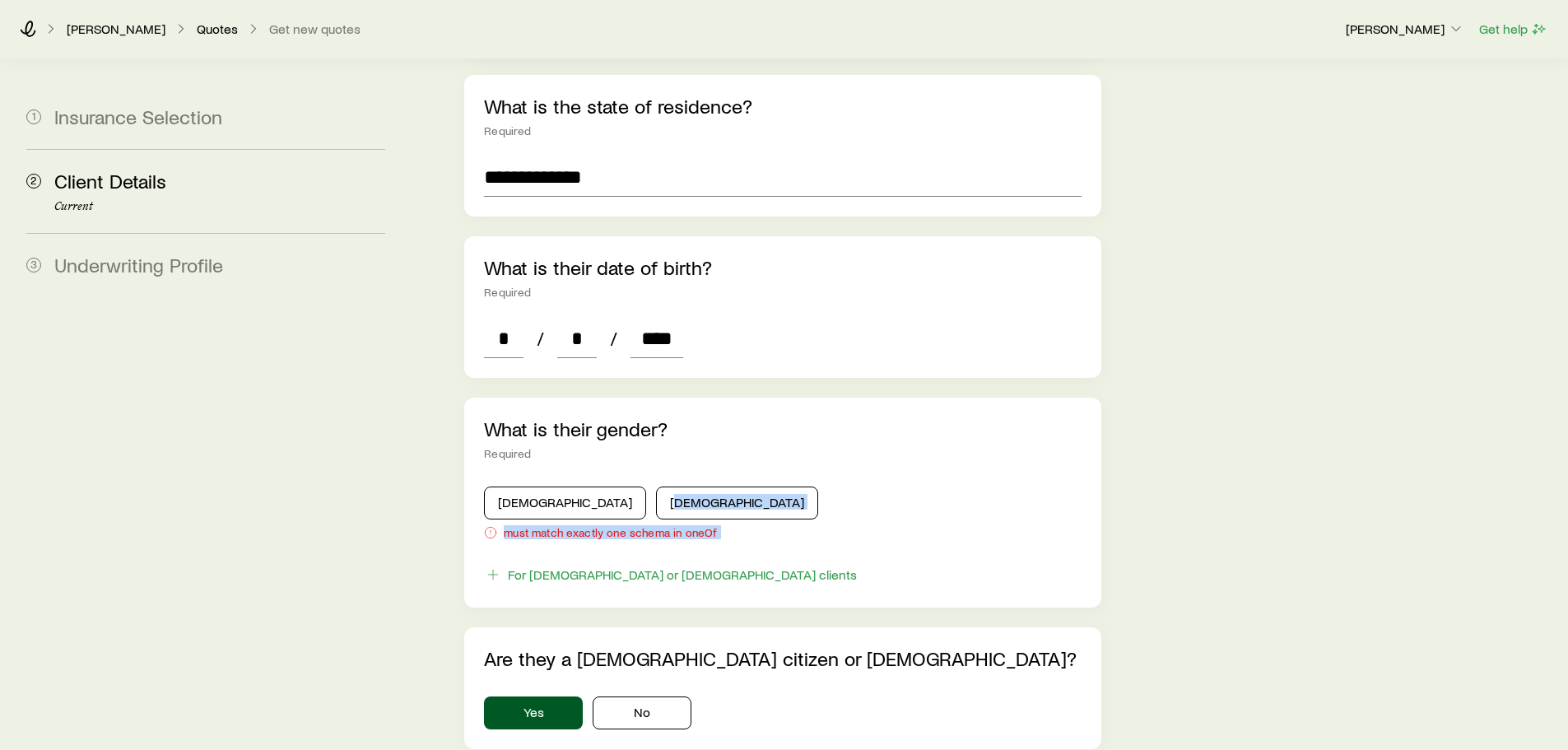
scroll to position [576, 0]
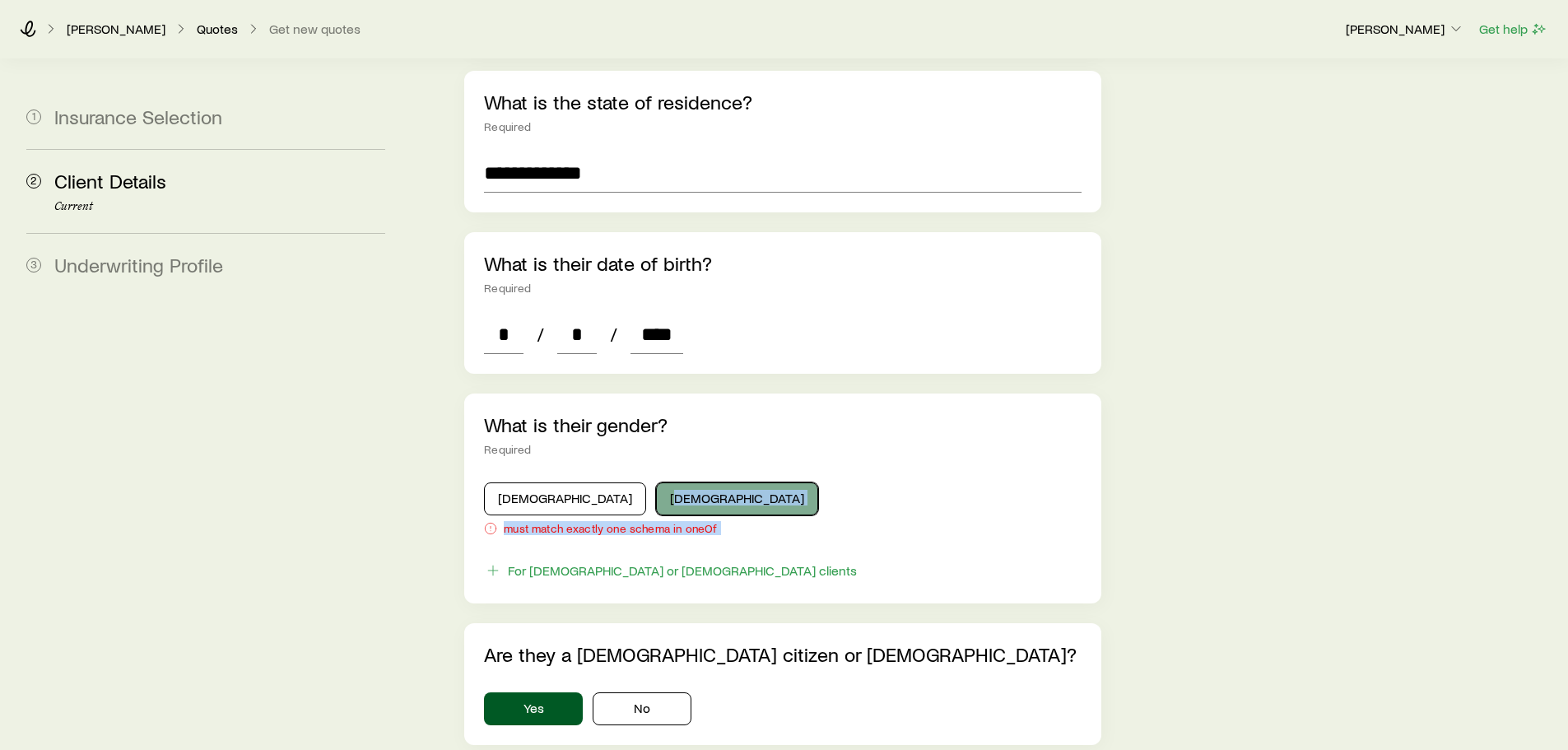
click at [656, 482] on button "[DEMOGRAPHIC_DATA]" at bounding box center [737, 499] width 162 height 33
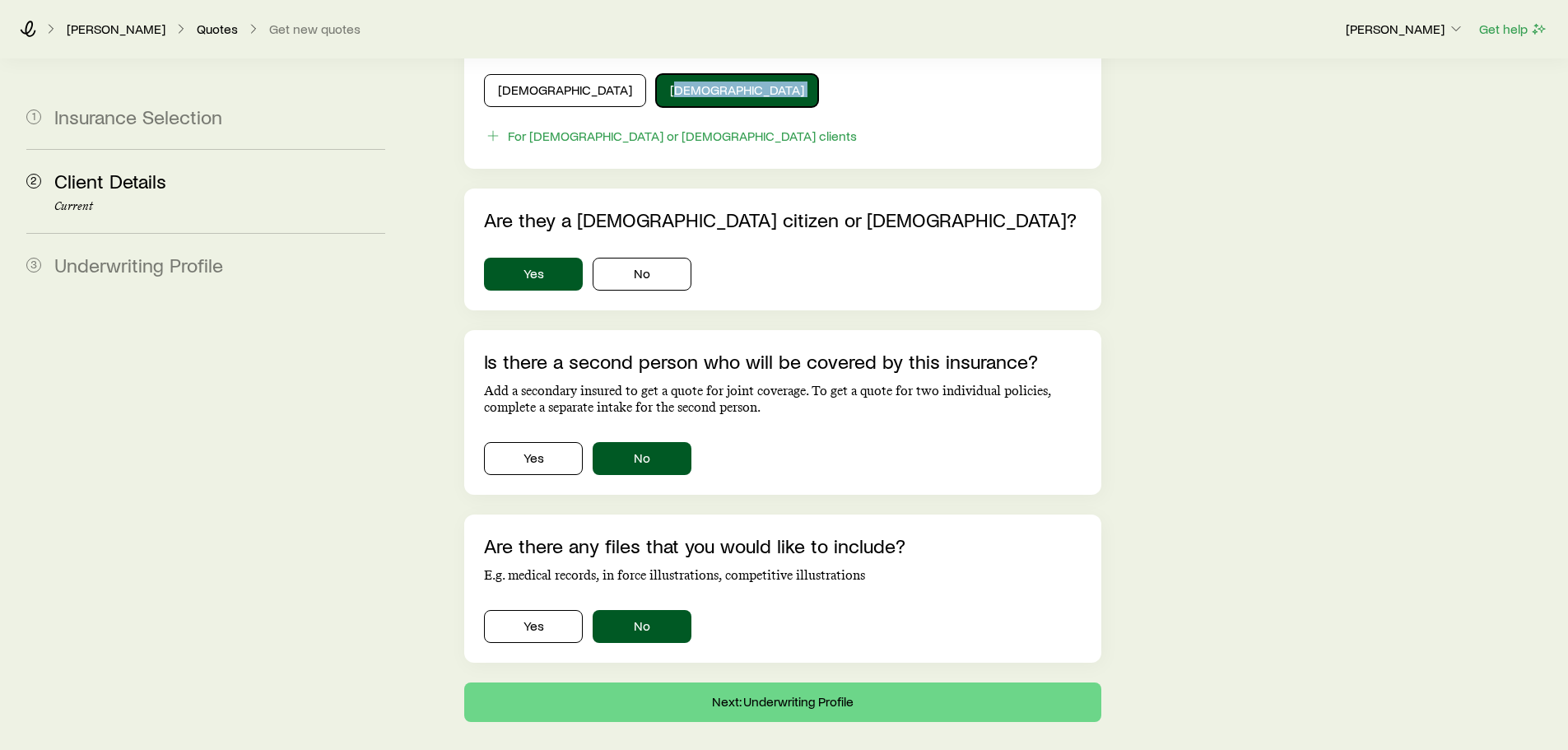
scroll to position [988, 0]
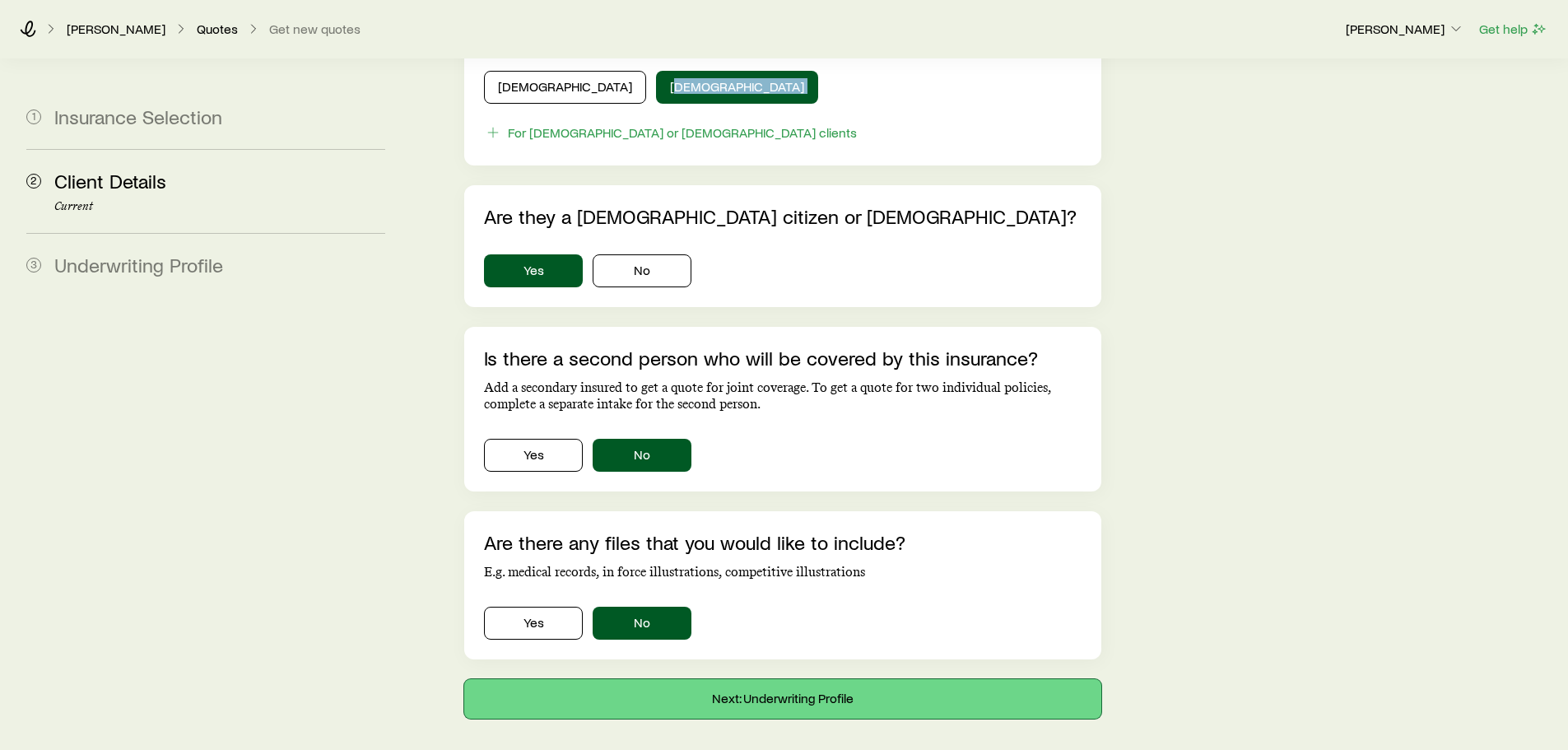
click at [675, 678] on button "Next: Underwriting Profile" at bounding box center [782, 698] width 636 height 40
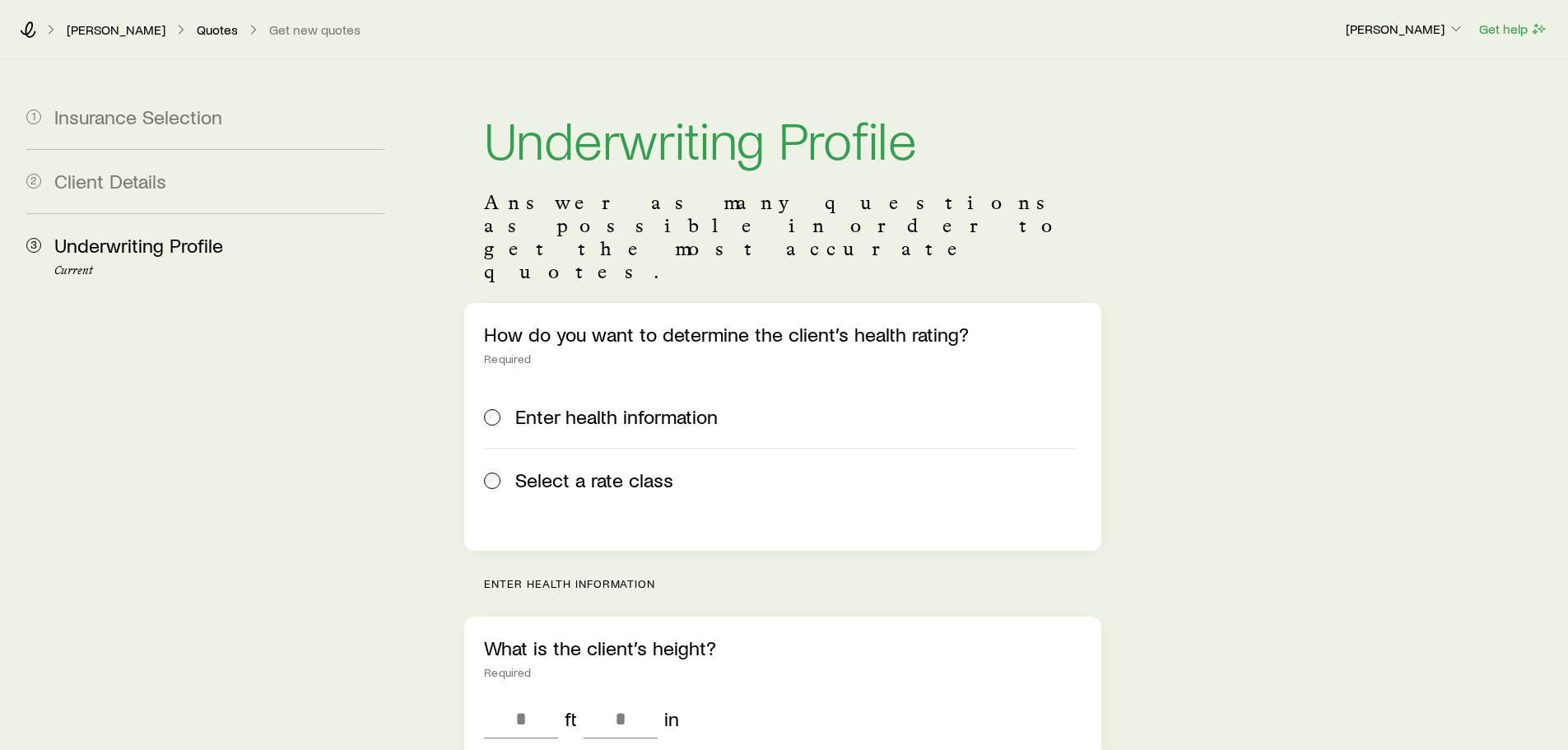
drag, startPoint x: 603, startPoint y: 449, endPoint x: 598, endPoint y: 441, distance: 9.4
click at [598, 447] on label "Select a rate class" at bounding box center [779, 479] width 591 height 63
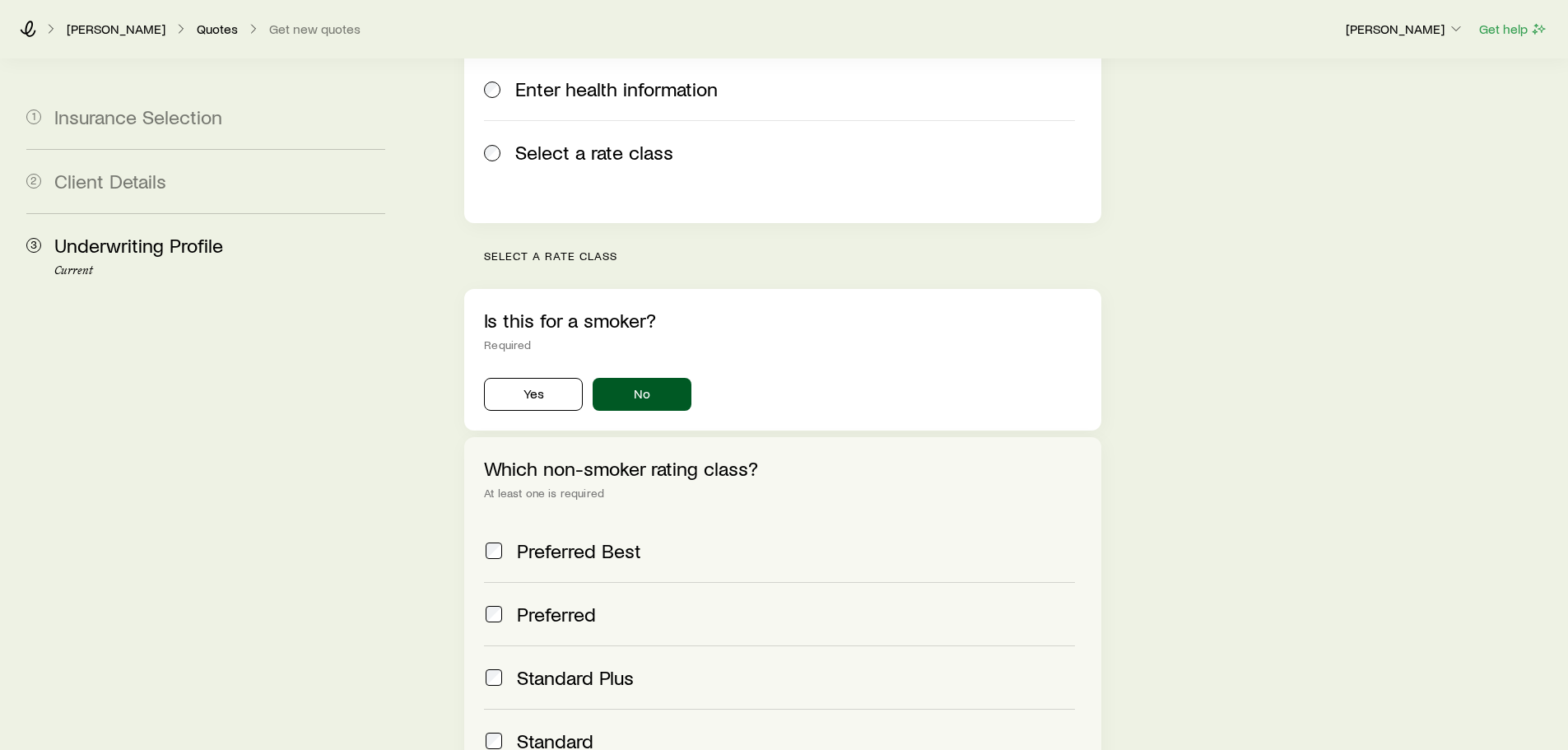
scroll to position [329, 0]
click at [545, 728] on span "Standard" at bounding box center [556, 739] width 77 height 23
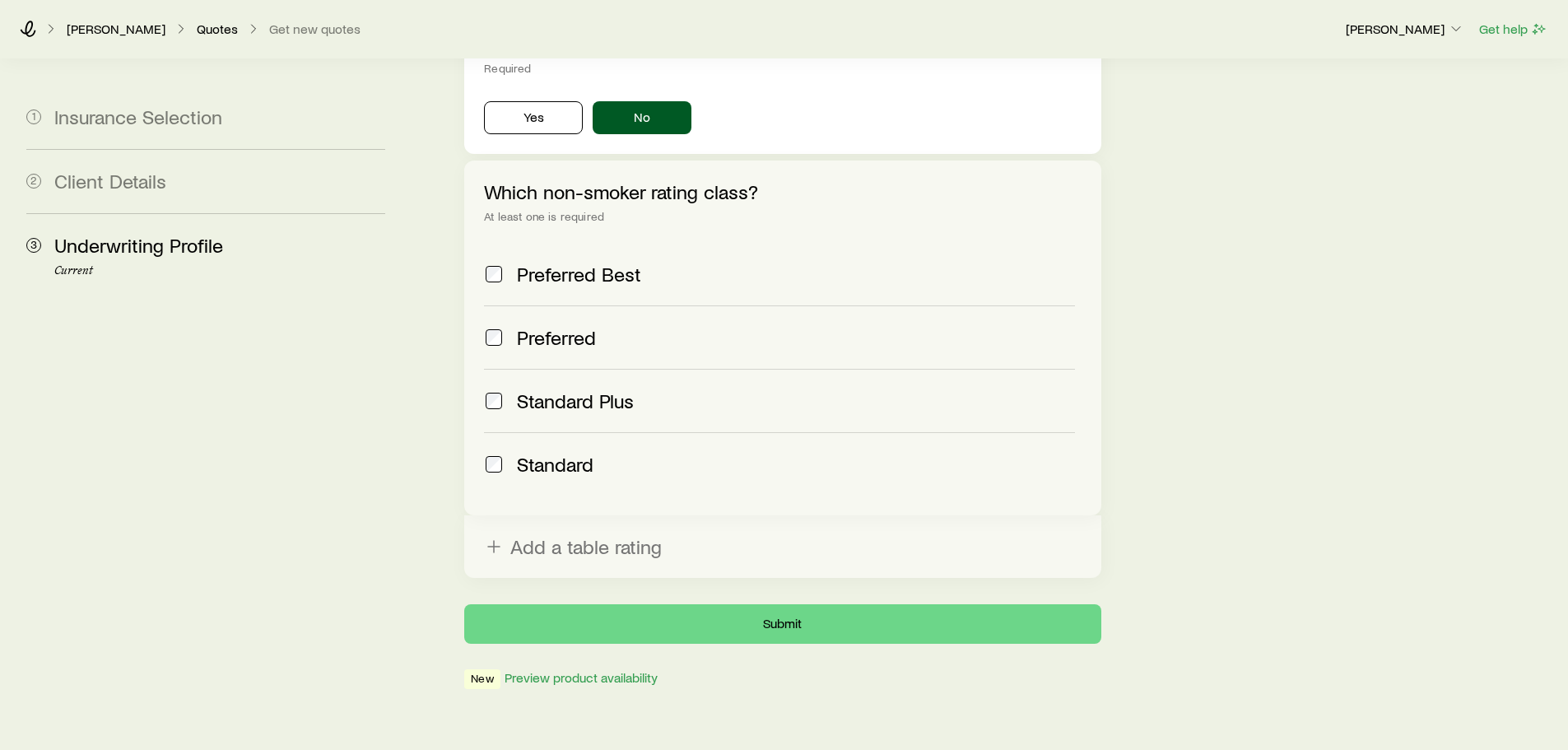
scroll to position [609, 0]
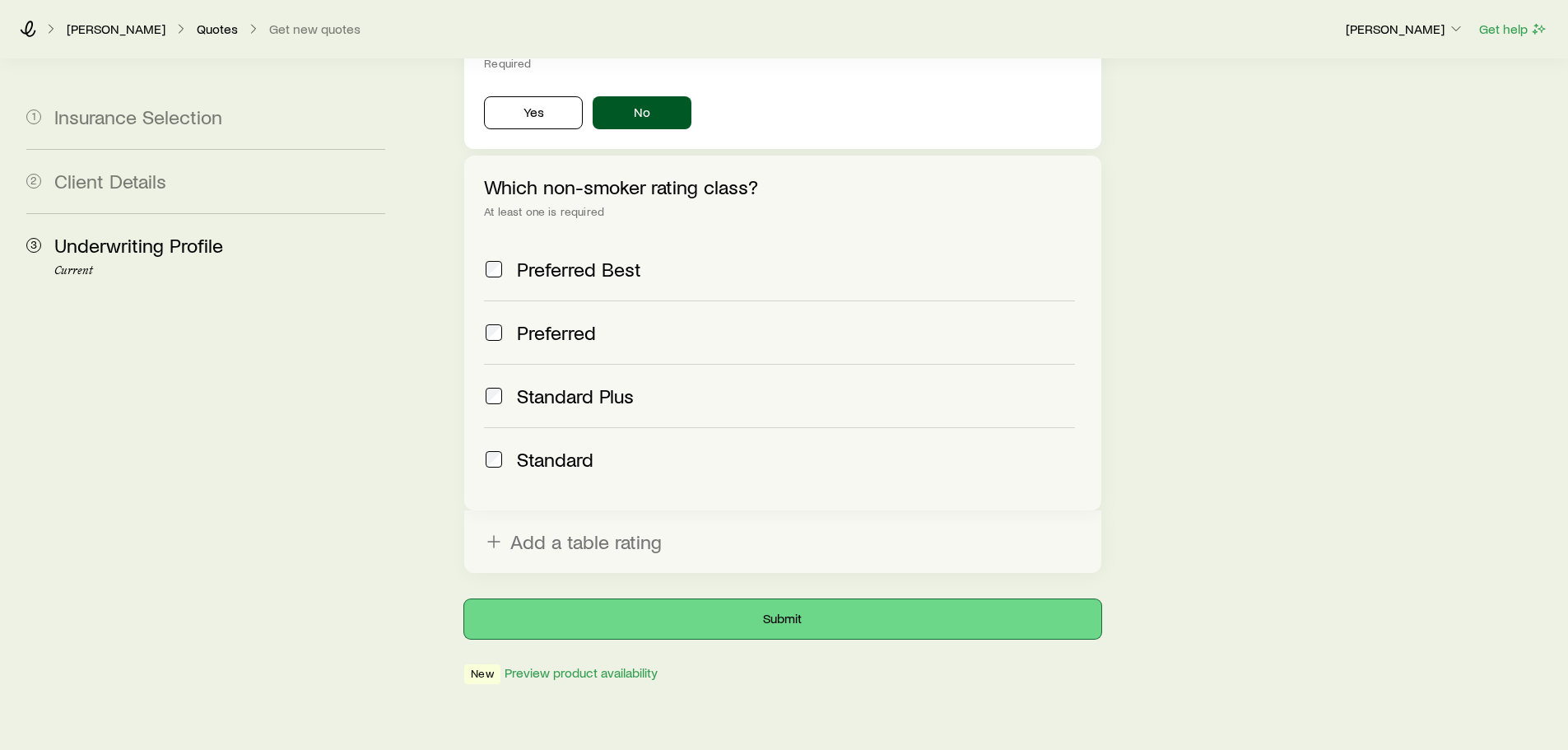
click at [761, 599] on button "Submit" at bounding box center [782, 619] width 636 height 40
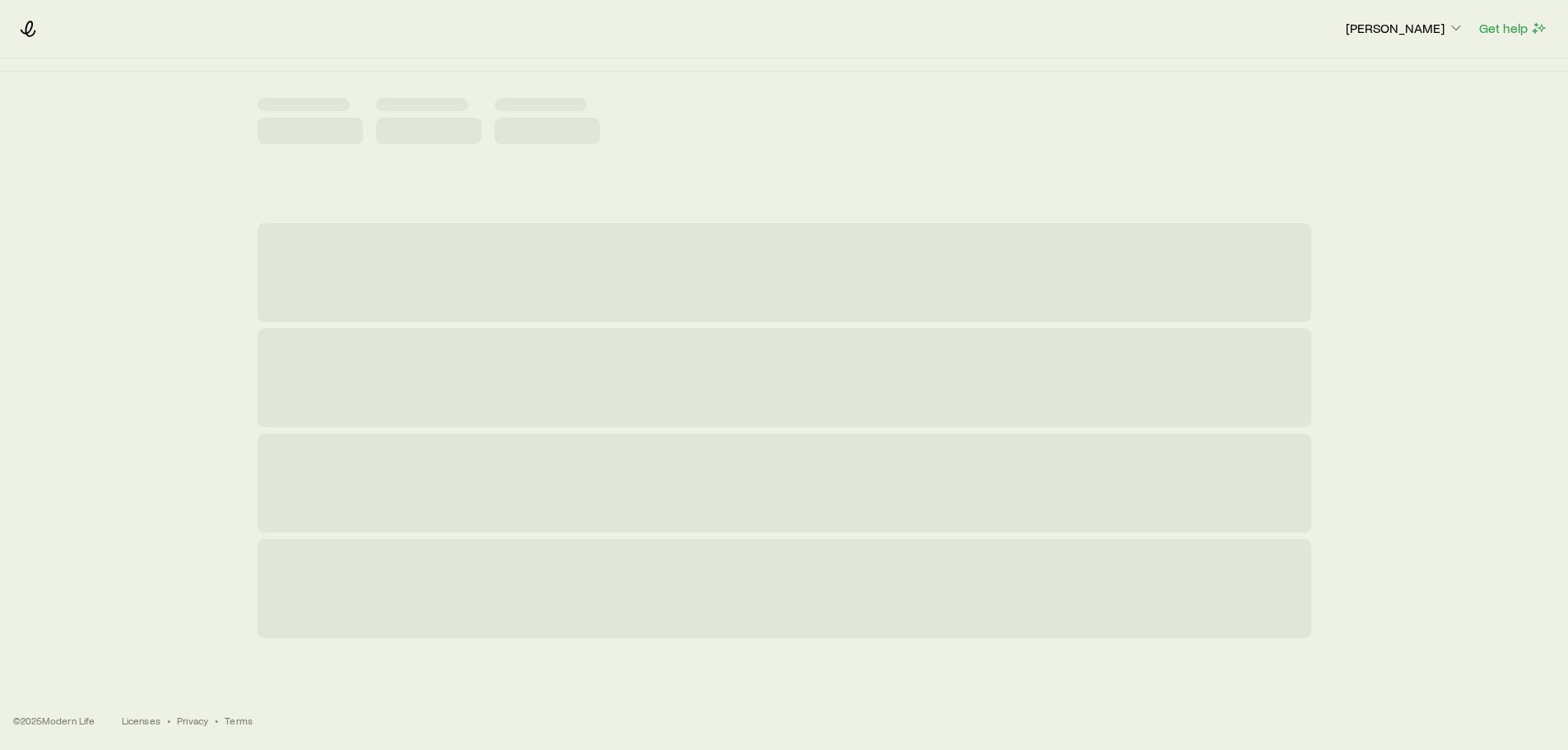
scroll to position [0, 0]
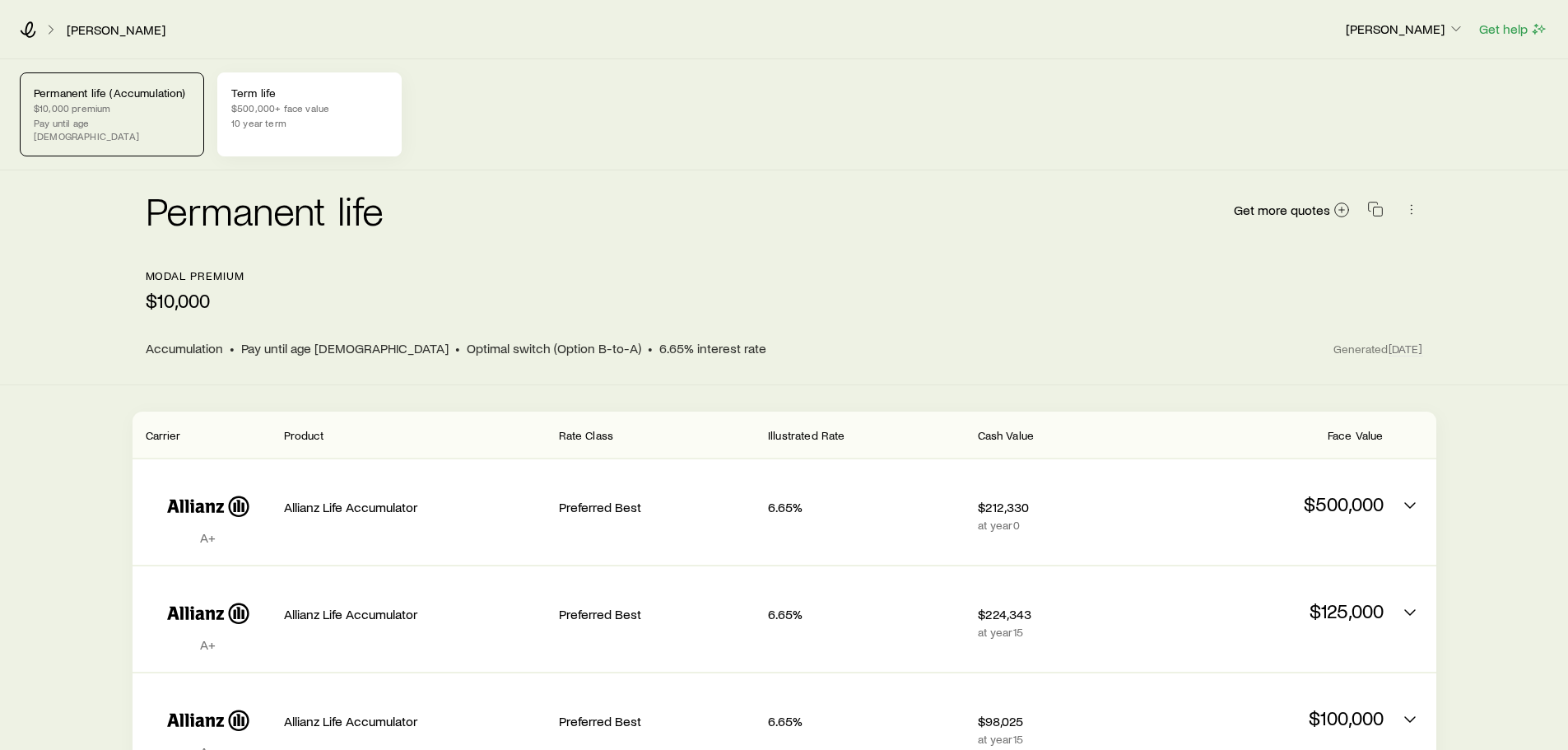
click at [284, 108] on p "$500,000+ face value" at bounding box center [309, 108] width 156 height 13
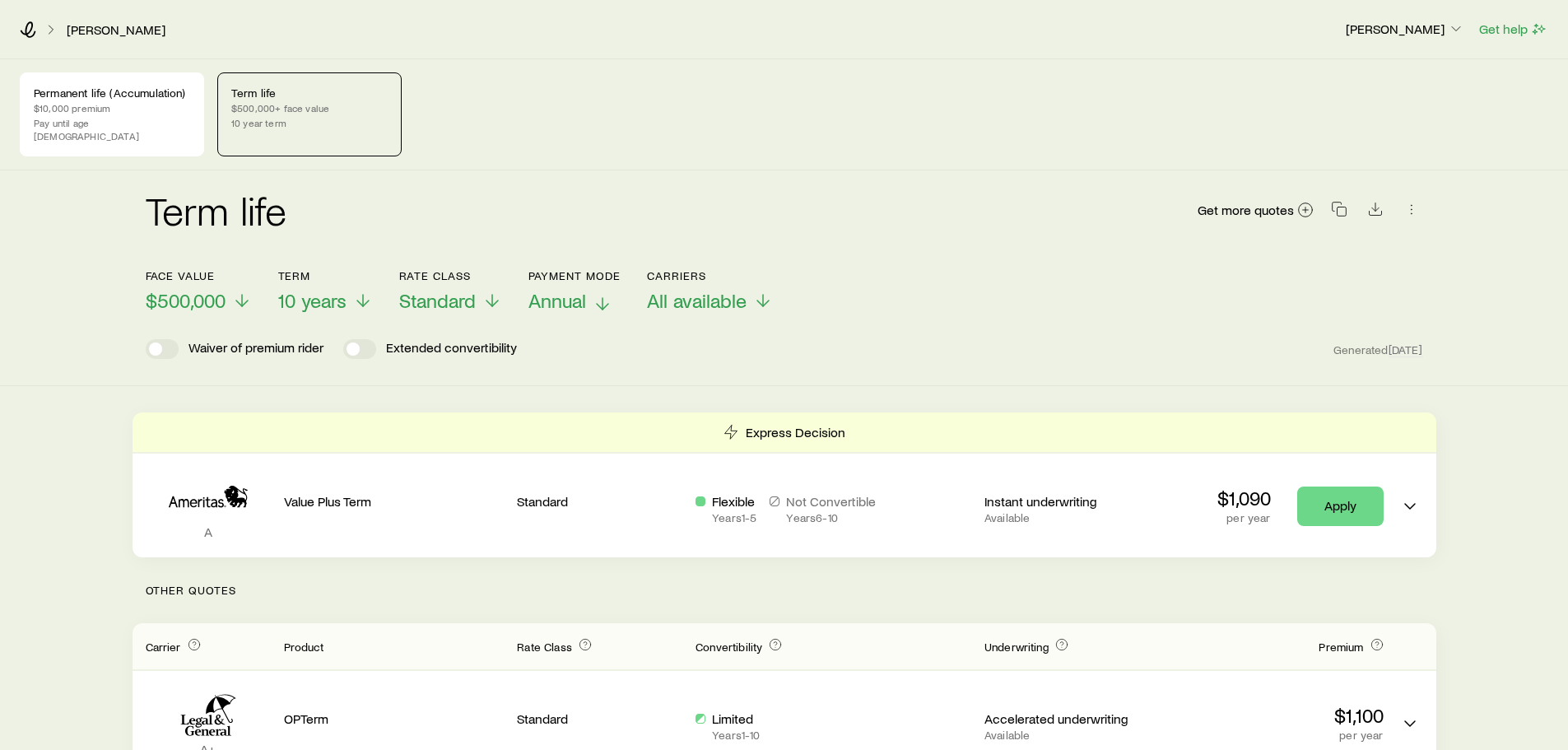
click at [542, 289] on span "Annual" at bounding box center [556, 300] width 57 height 23
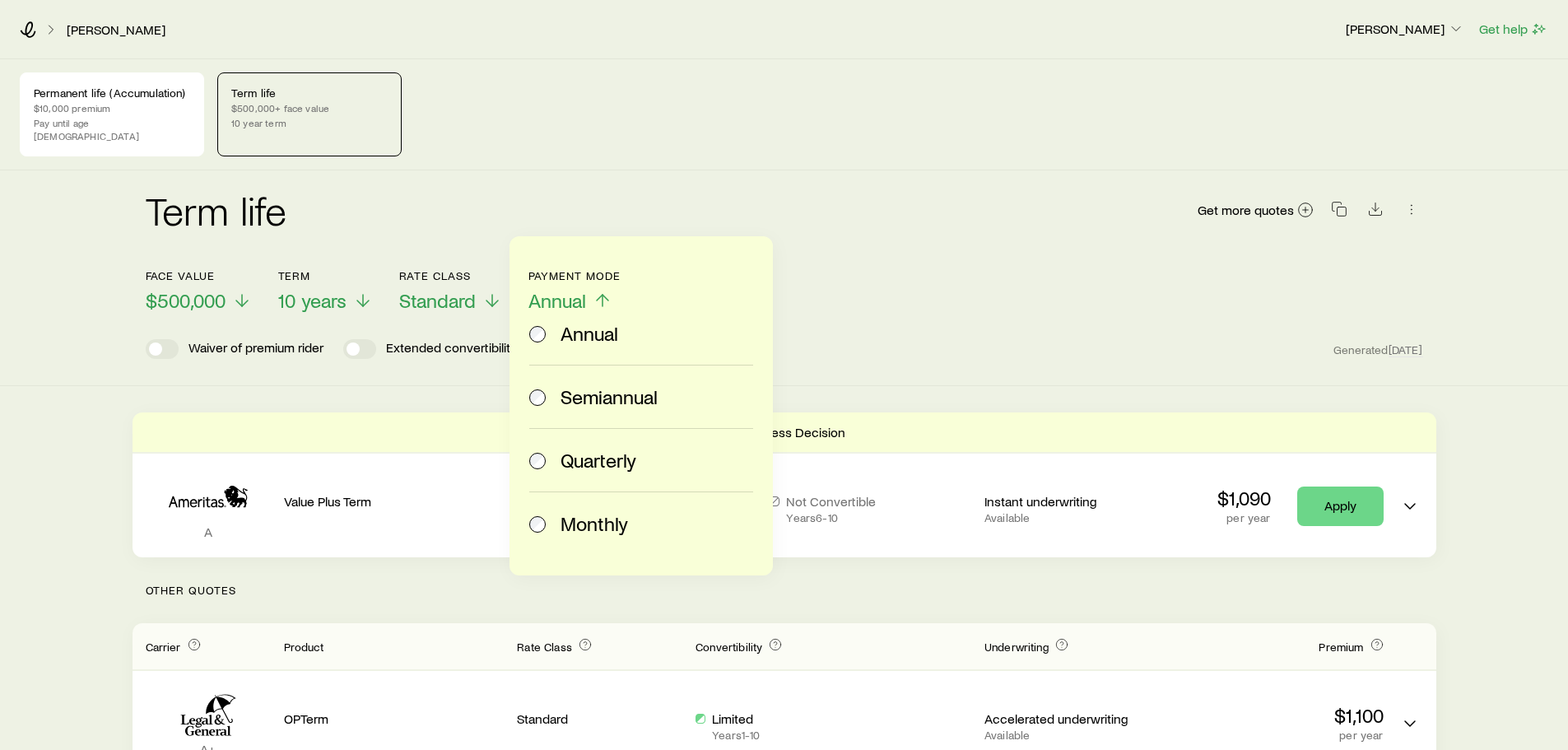
click at [618, 523] on span "Monthly" at bounding box center [594, 524] width 67 height 23
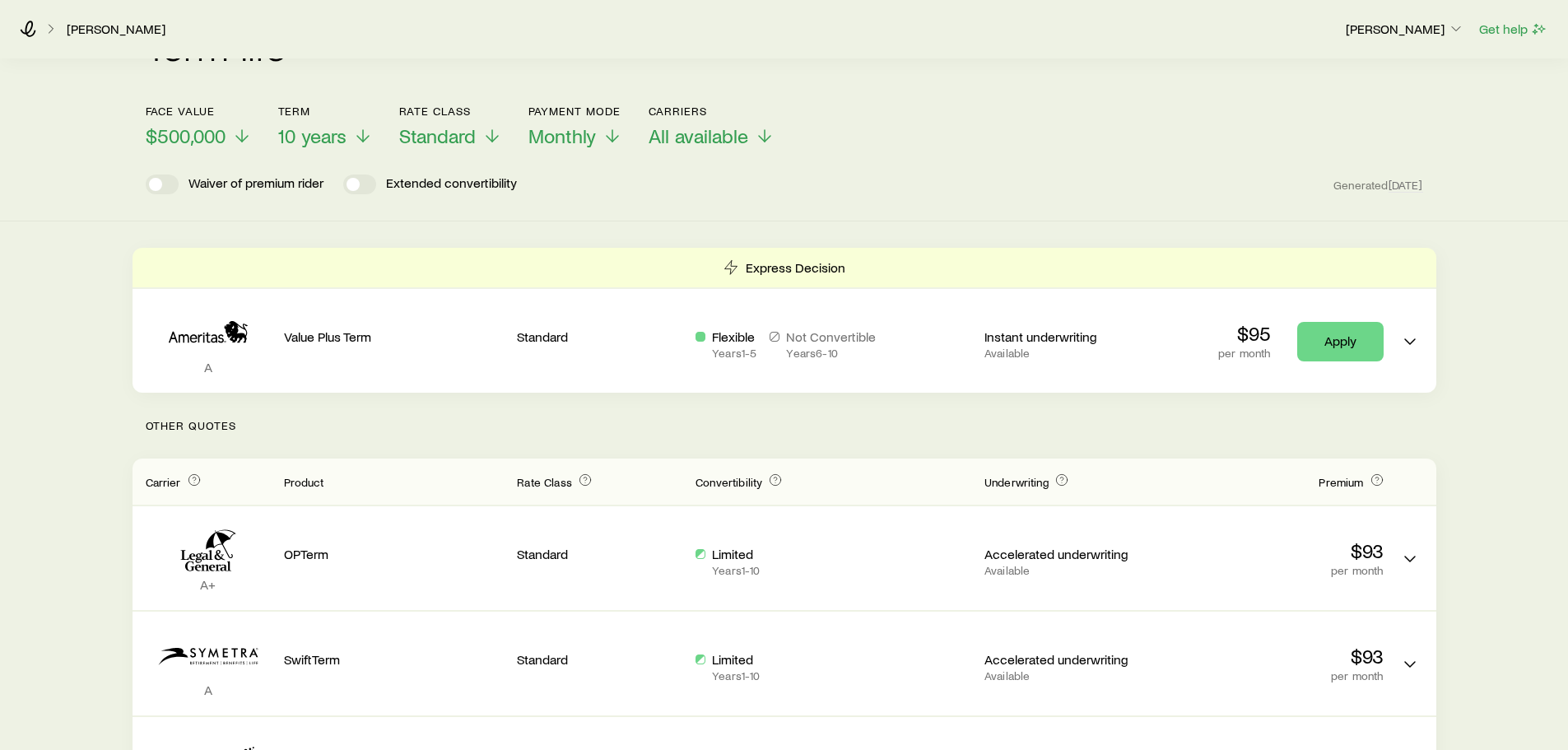
scroll to position [247, 0]
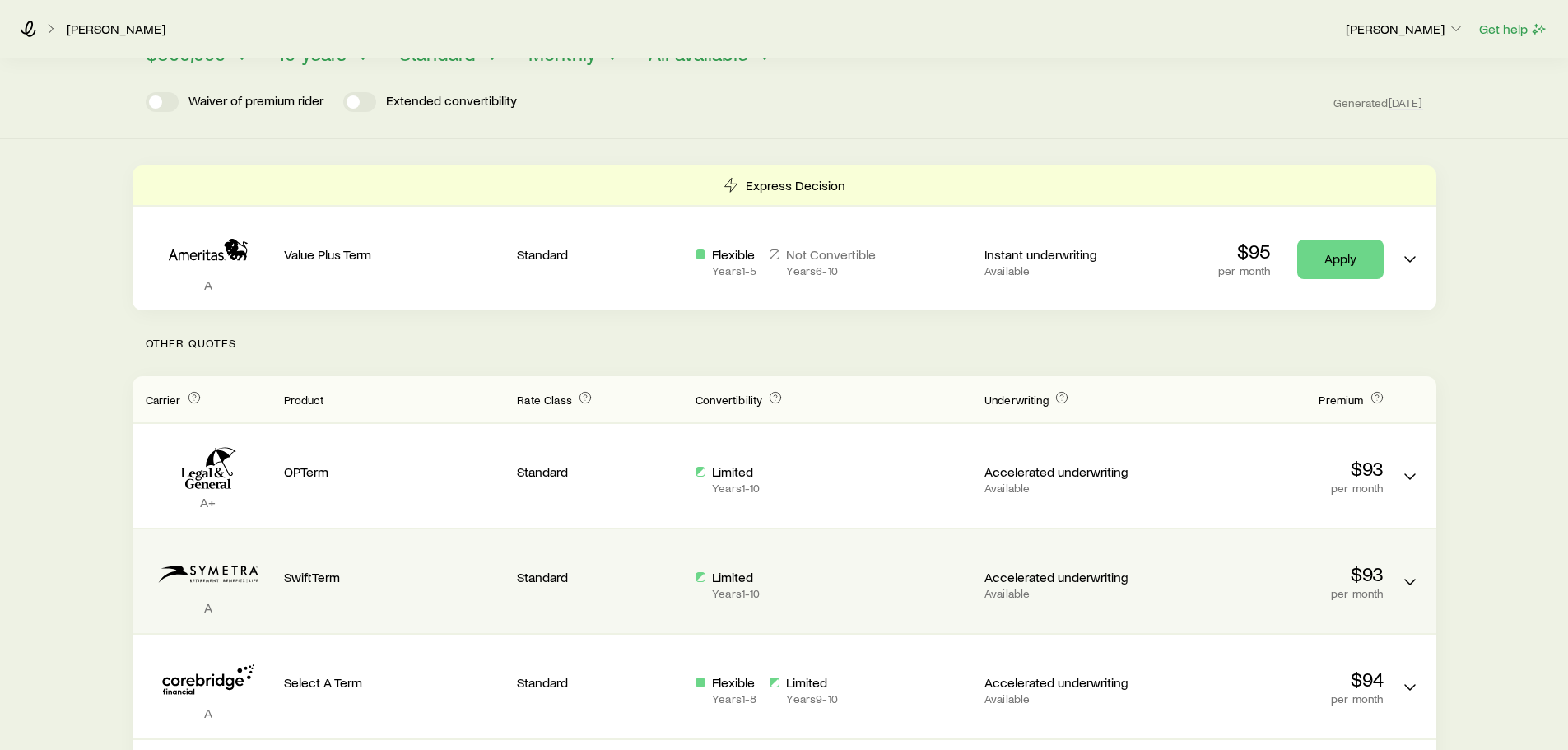
click at [706, 569] on div "Limited Years 1 - 10" at bounding box center [727, 585] width 64 height 32
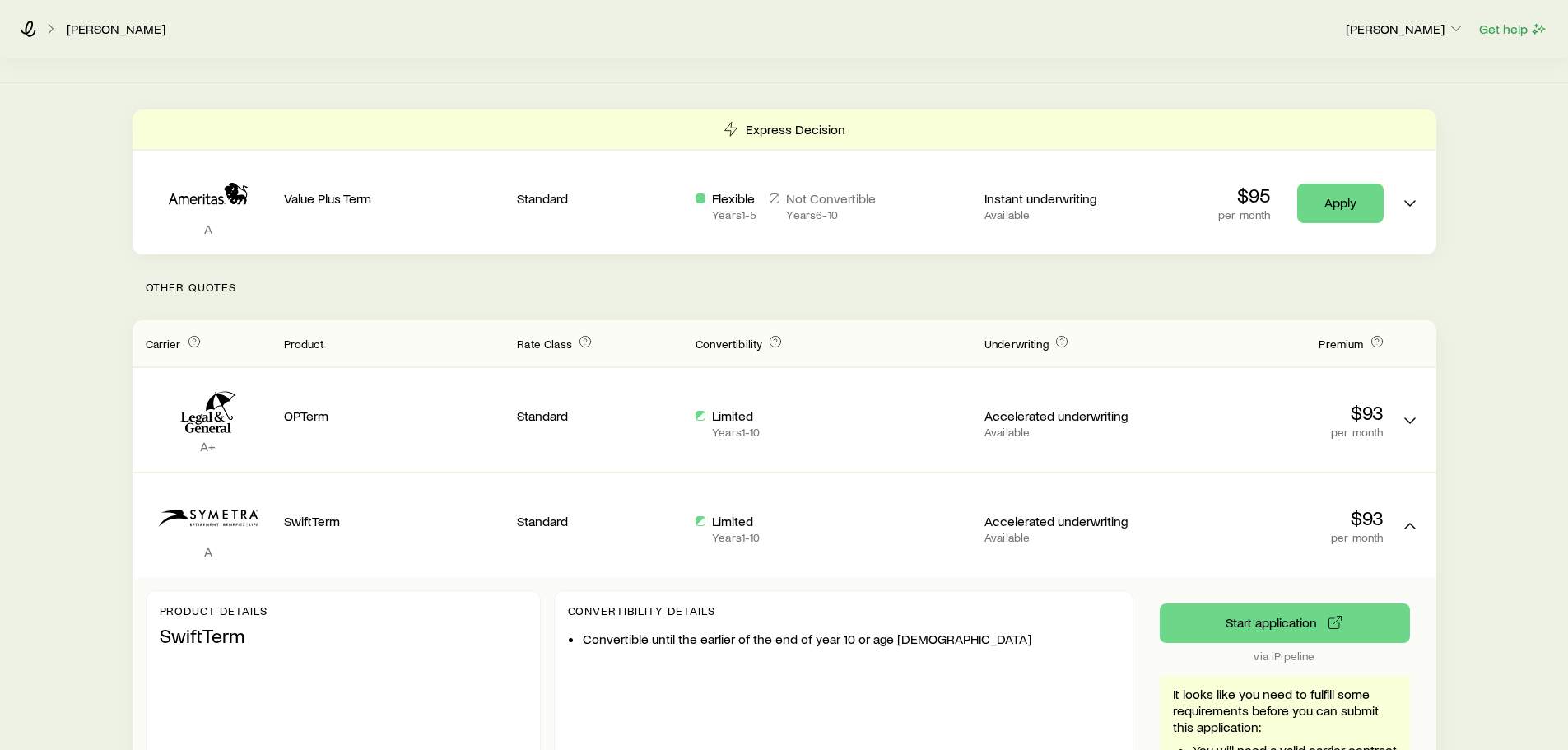
scroll to position [329, 0]
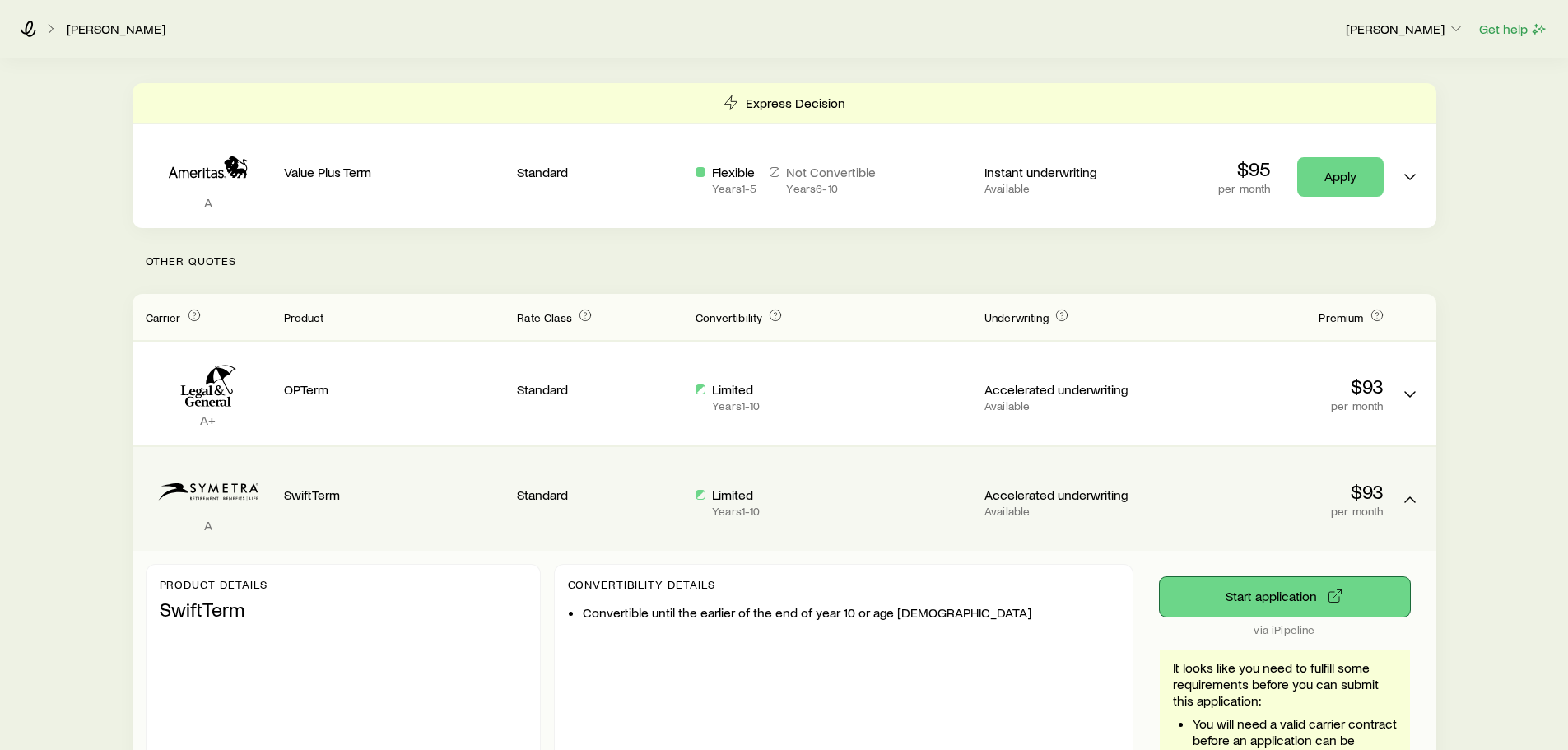
click at [1299, 579] on button "Start application" at bounding box center [1284, 597] width 250 height 40
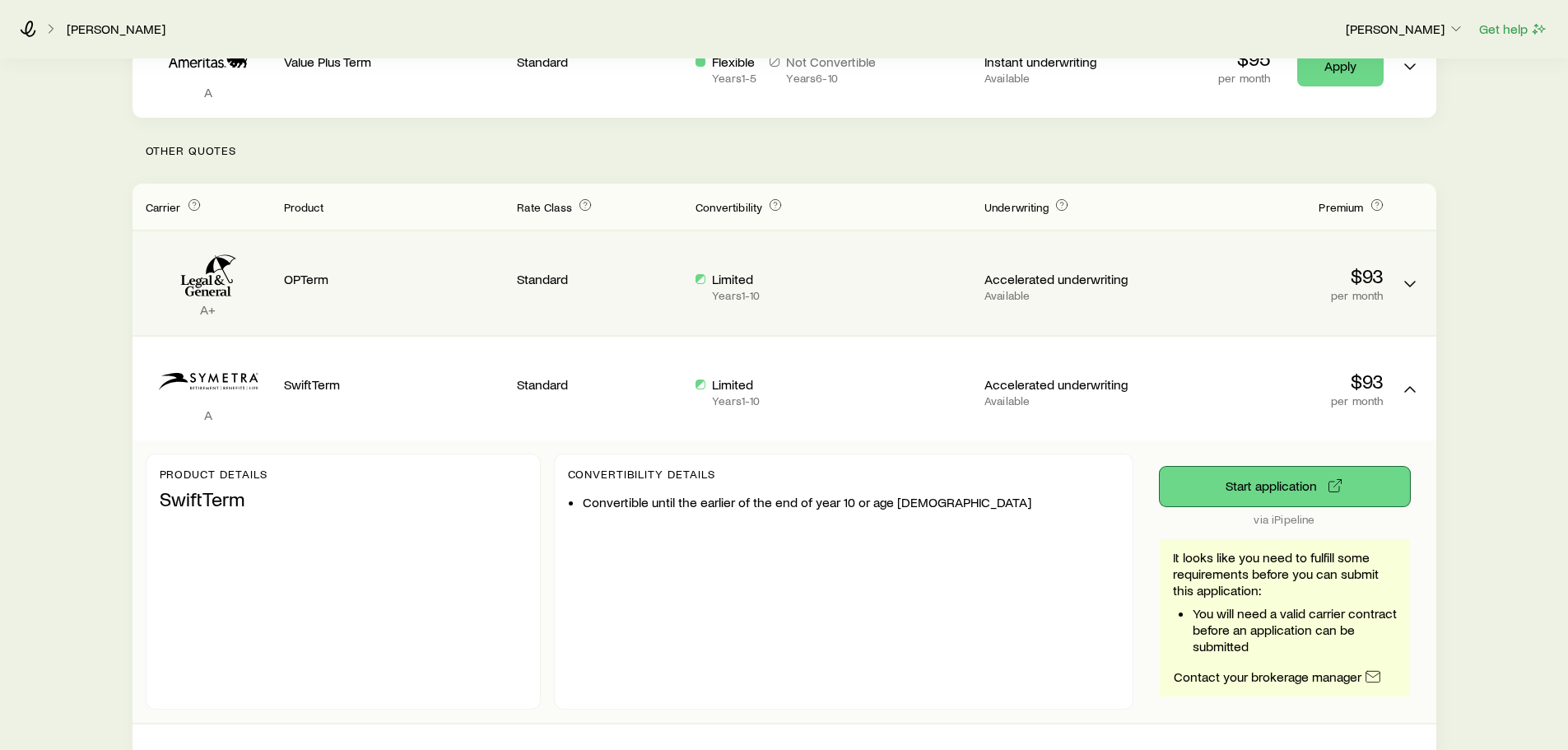
scroll to position [376, 0]
